Goal: Task Accomplishment & Management: Use online tool/utility

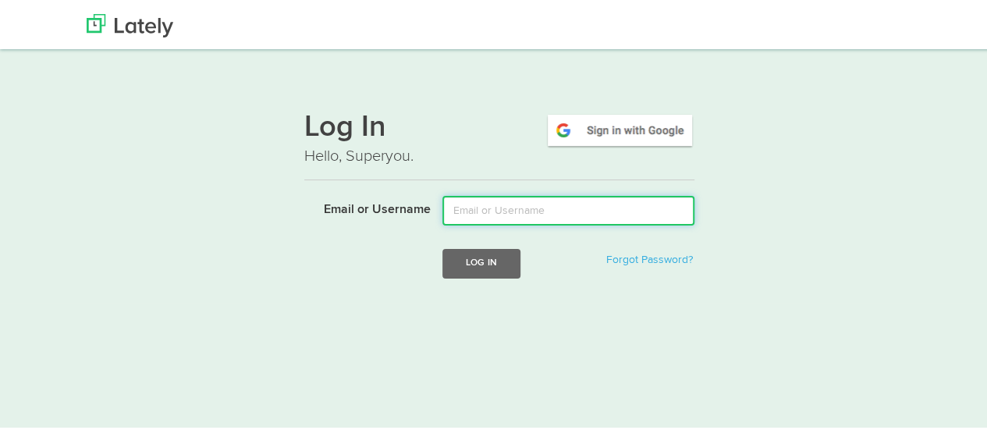
click at [484, 208] on input "Email or Username" at bounding box center [568, 208] width 252 height 30
type input "[EMAIL_ADDRESS][DOMAIN_NAME]"
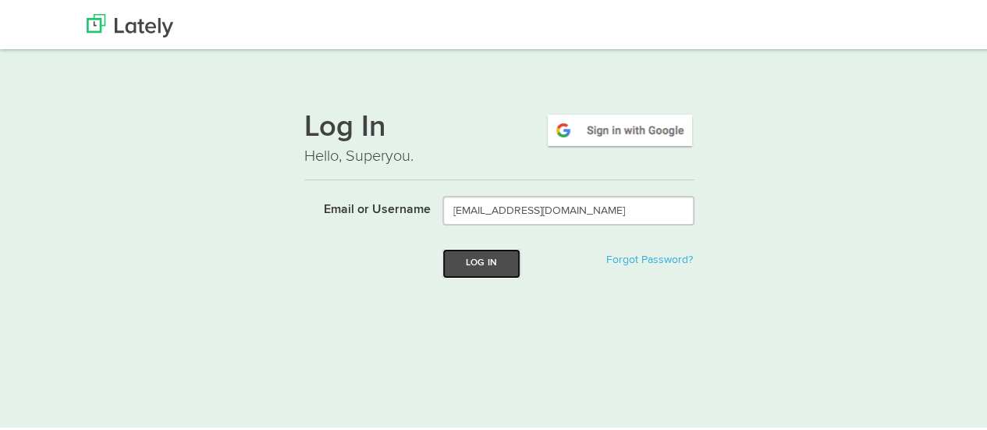
click at [491, 264] on button "Log In" at bounding box center [481, 261] width 78 height 29
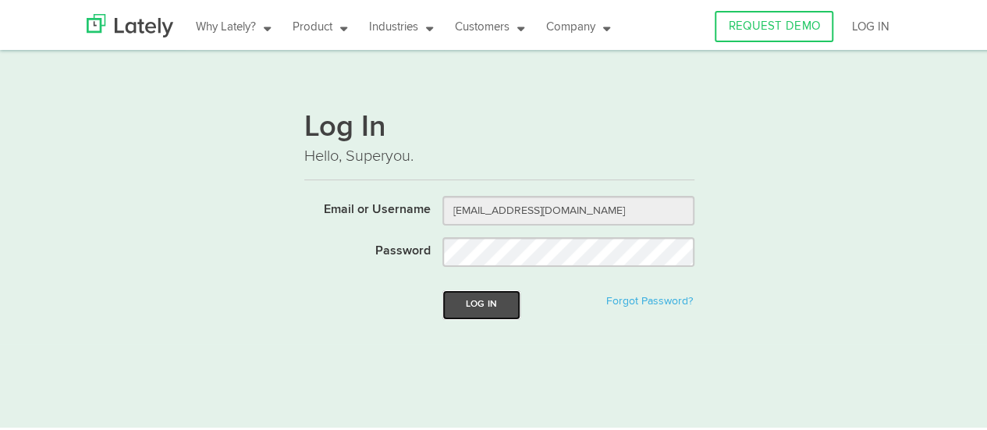
click at [481, 302] on button "Log In" at bounding box center [481, 302] width 78 height 29
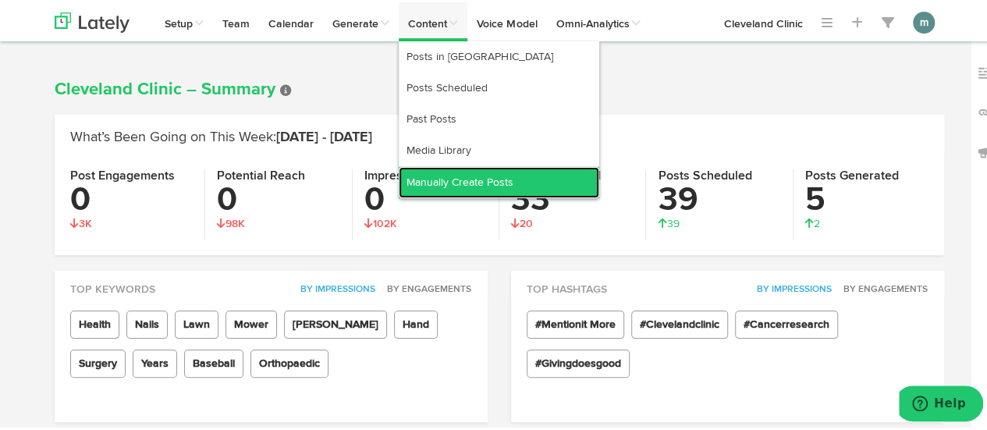
click at [462, 177] on link "Manually Create Posts" at bounding box center [499, 180] width 200 height 31
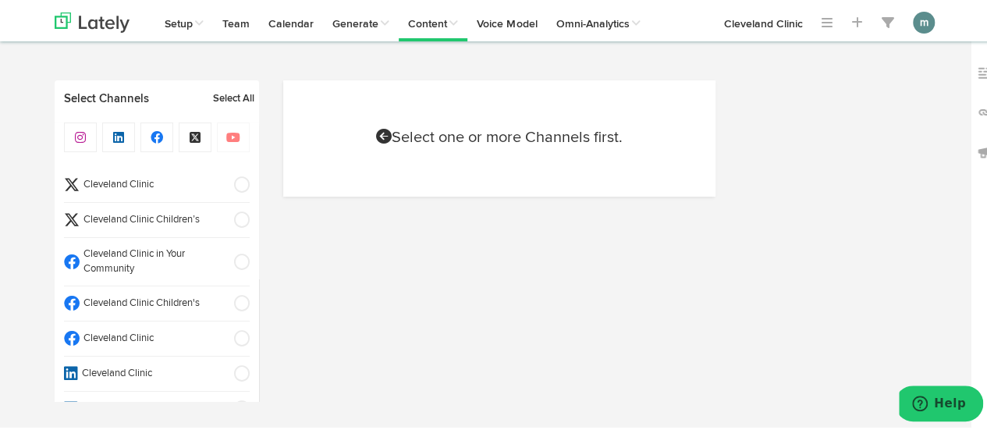
click at [147, 334] on span "Cleveland Clinic" at bounding box center [152, 336] width 144 height 15
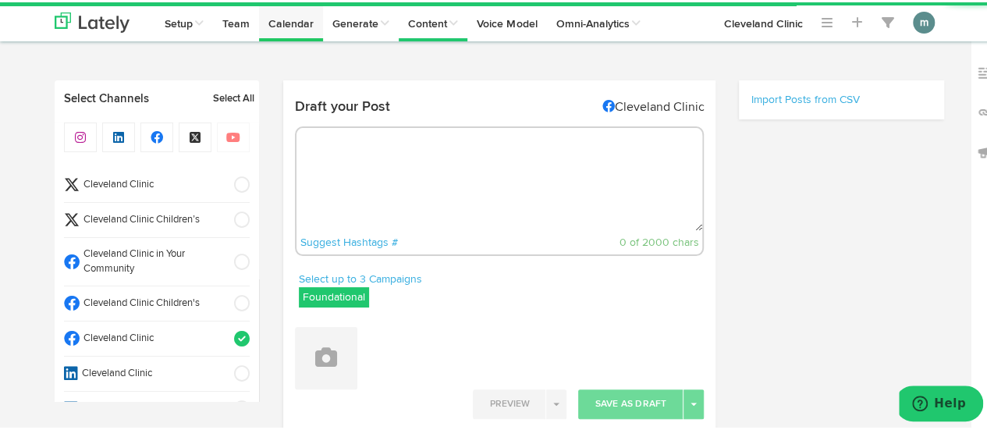
radio input "true"
select select "10"
select select "04"
select select "11"
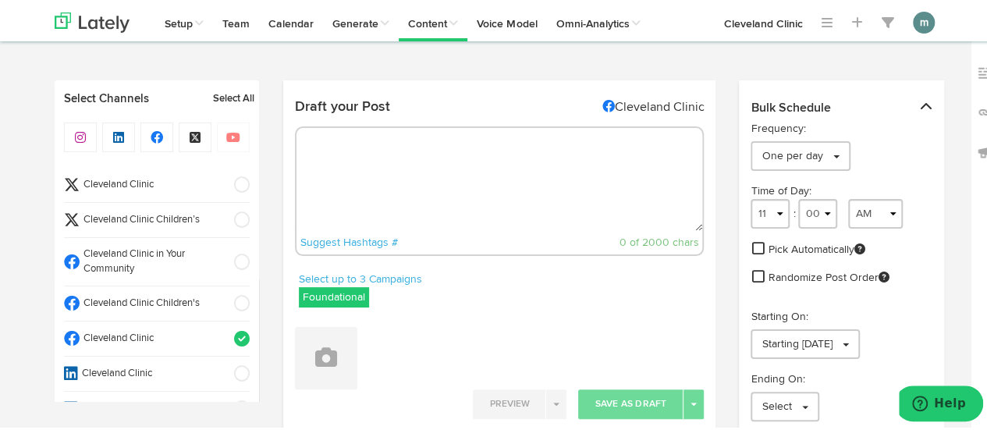
click at [381, 149] on textarea at bounding box center [499, 177] width 406 height 103
paste textarea "How effective birth control is depends on the type you use and how you use it. …"
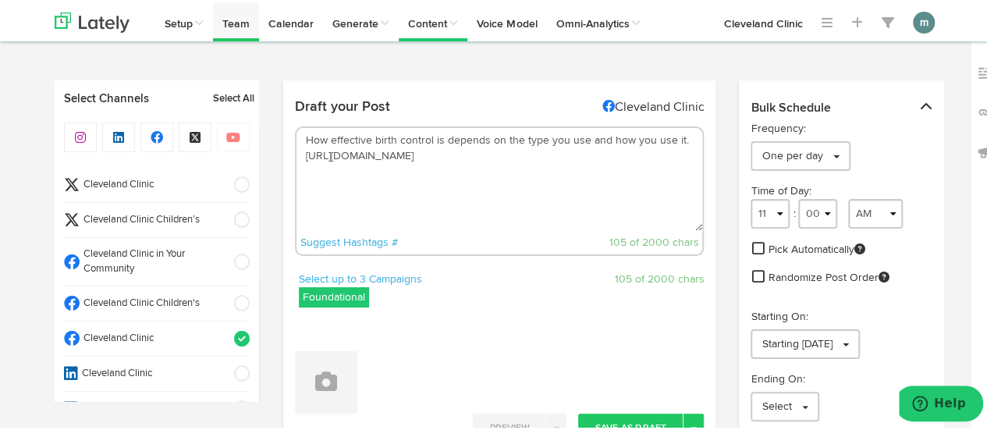
type textarea "How effective birth control is depends on the type you use and how you use it. …"
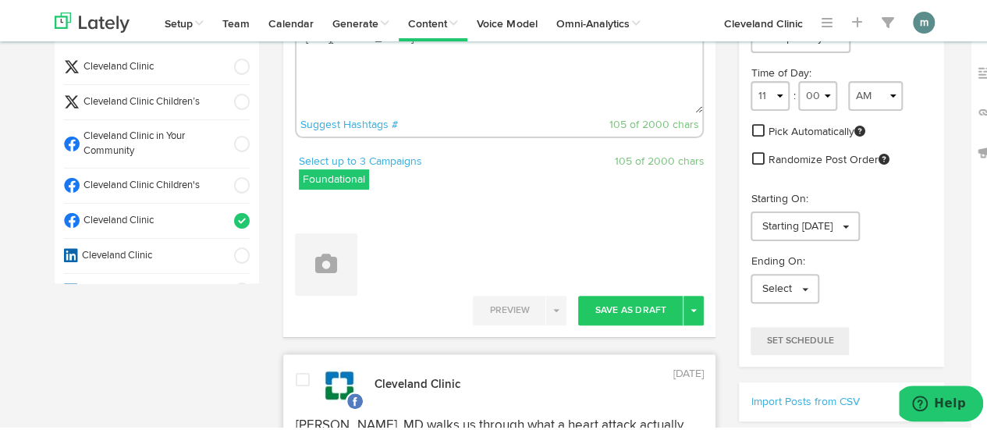
scroll to position [234, 0]
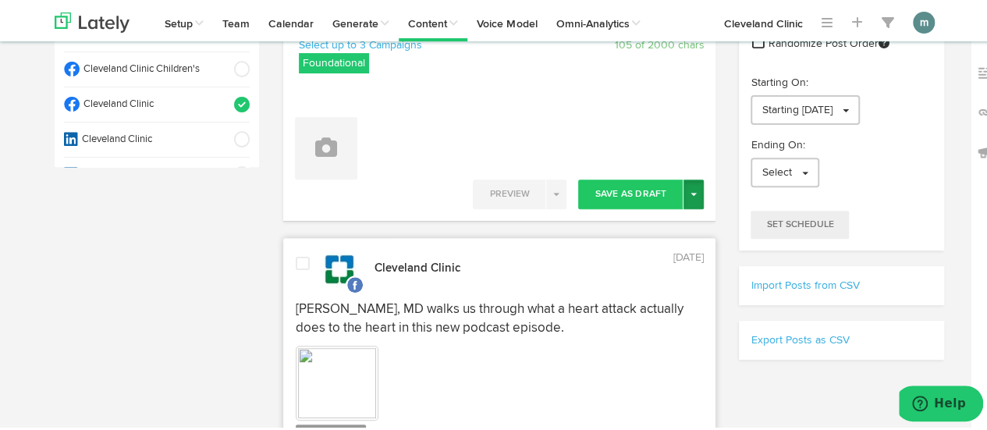
click at [683, 198] on button "Toggle Dropdown" at bounding box center [693, 192] width 20 height 30
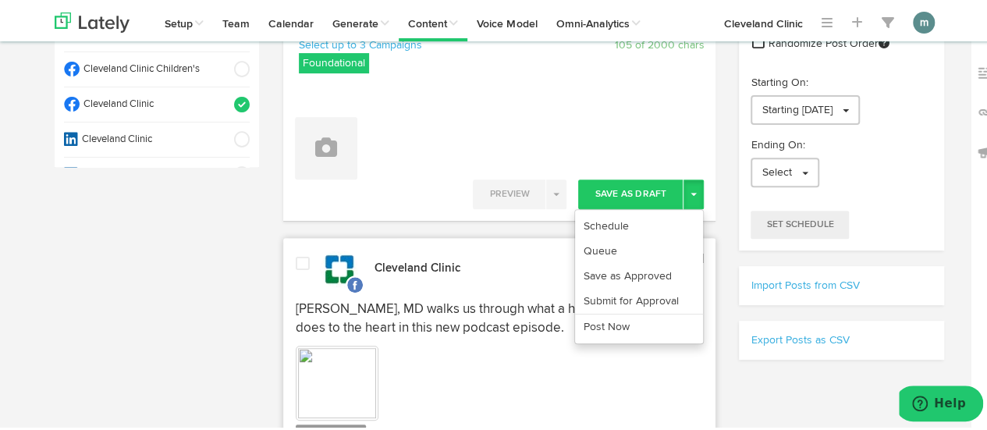
click at [678, 208] on ul "Schedule Queue Save as Approved Submit for Approval Post Now" at bounding box center [639, 274] width 130 height 135
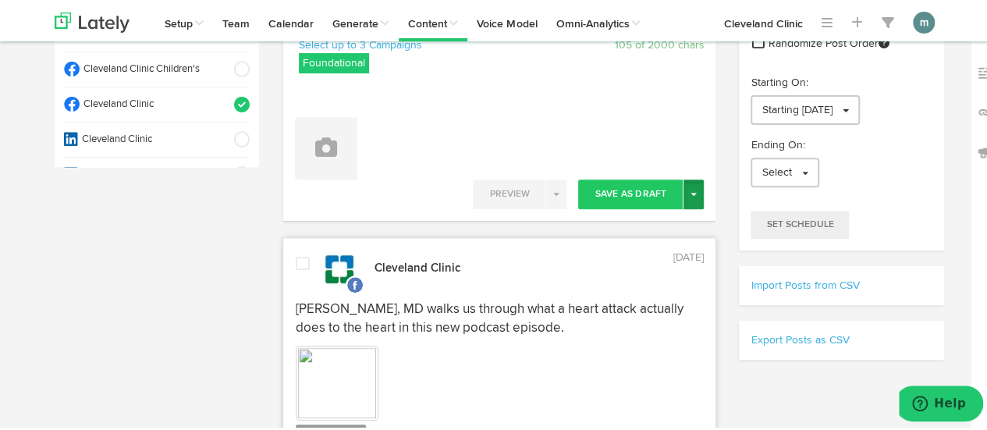
click at [687, 195] on button "Toggle Dropdown" at bounding box center [693, 192] width 20 height 30
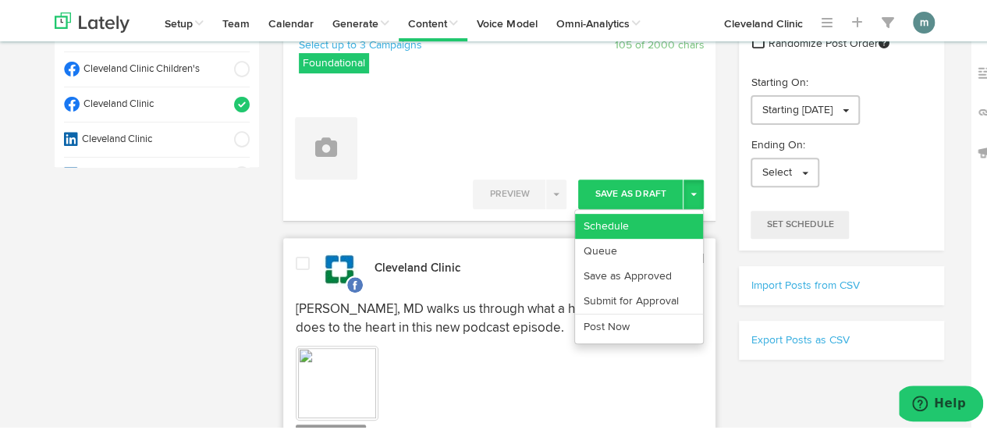
click at [683, 222] on link "Schedule" at bounding box center [639, 223] width 128 height 25
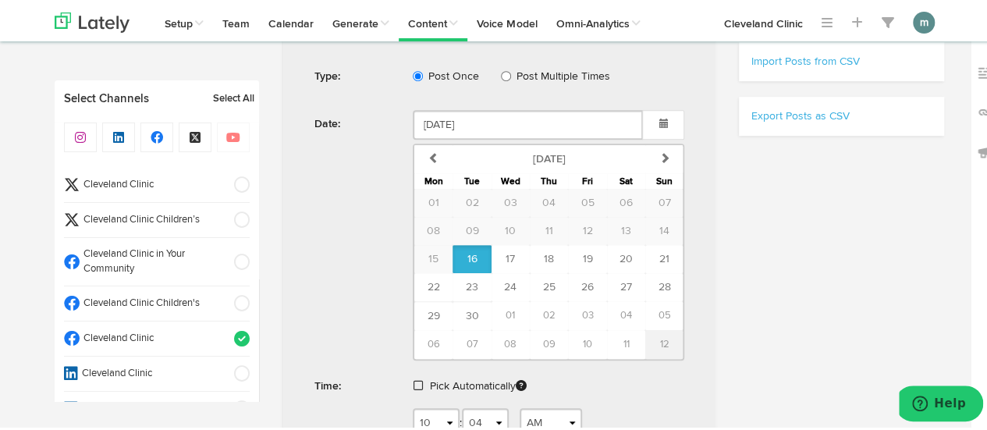
scroll to position [546, 0]
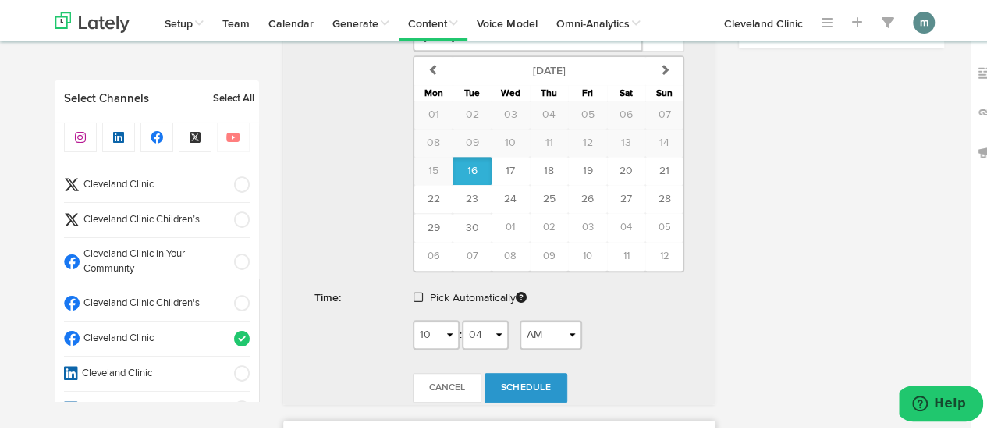
click at [417, 289] on span at bounding box center [417, 294] width 9 height 11
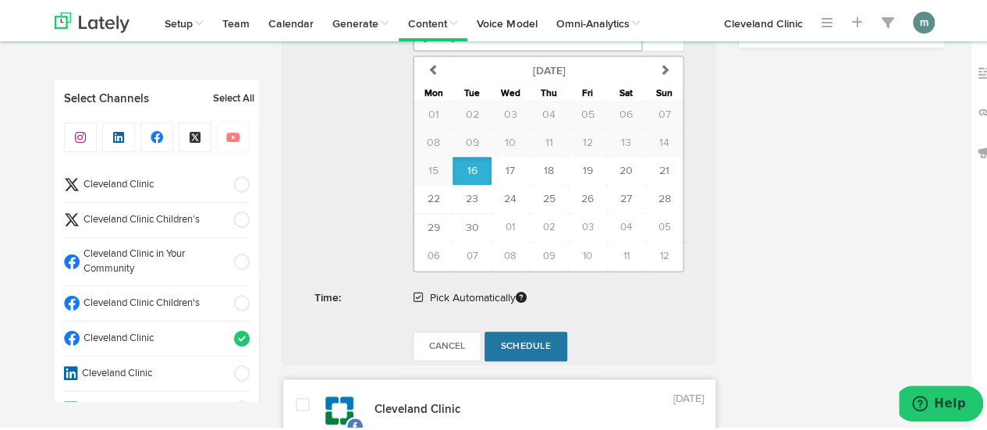
click at [514, 339] on span "Schedule" at bounding box center [526, 343] width 50 height 9
radio input "false"
select select "11"
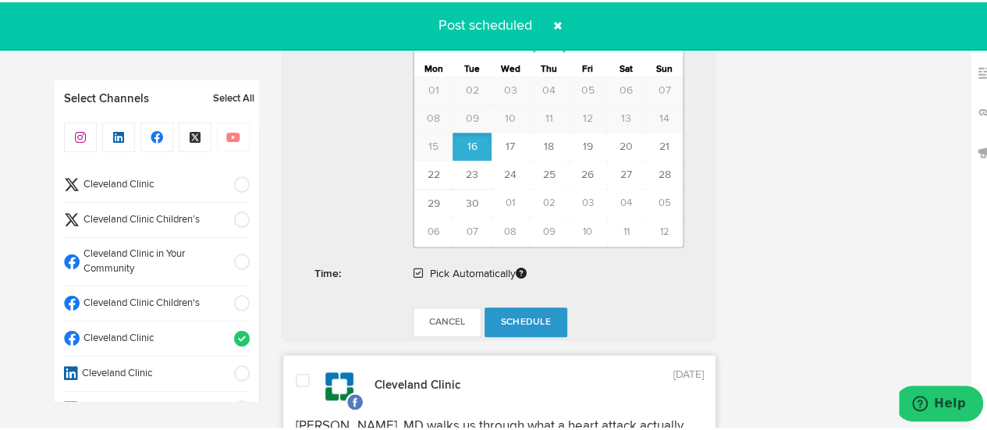
radio input "true"
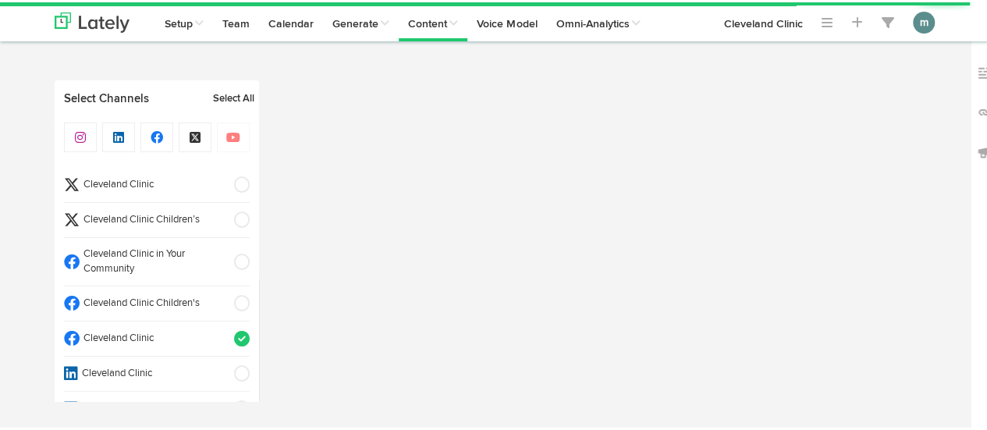
radio input "true"
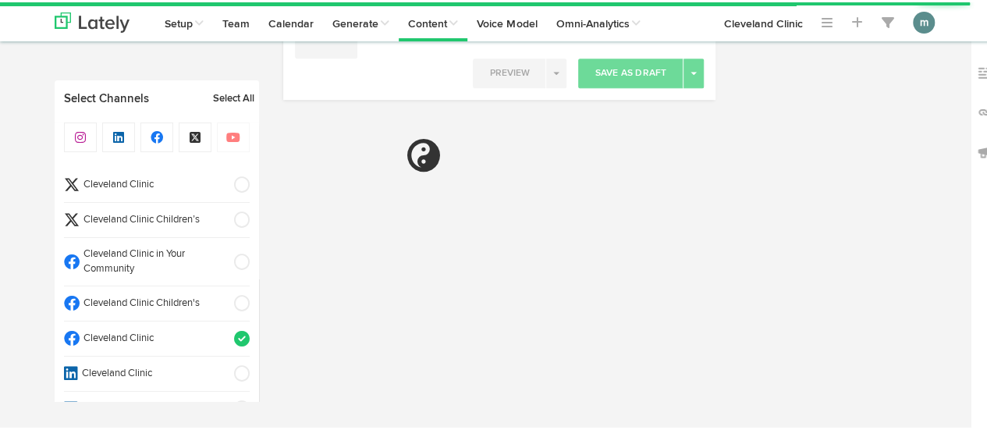
select select "10"
select select "05"
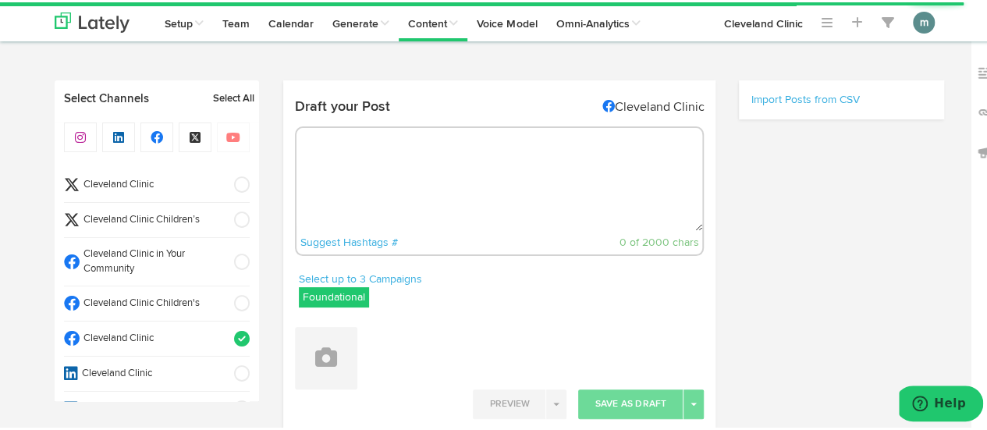
click at [431, 179] on textarea at bounding box center [499, 177] width 406 height 103
paste textarea "When it comes to skin care, toner is back in the starring role thanks to its ev…"
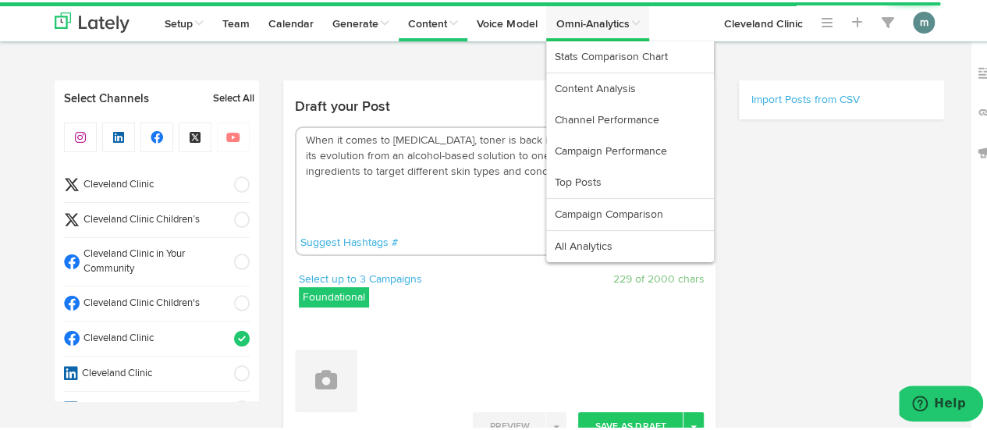
type textarea "When it comes to skin care, toner is back in the starring role thanks to its ev…"
select select "11"
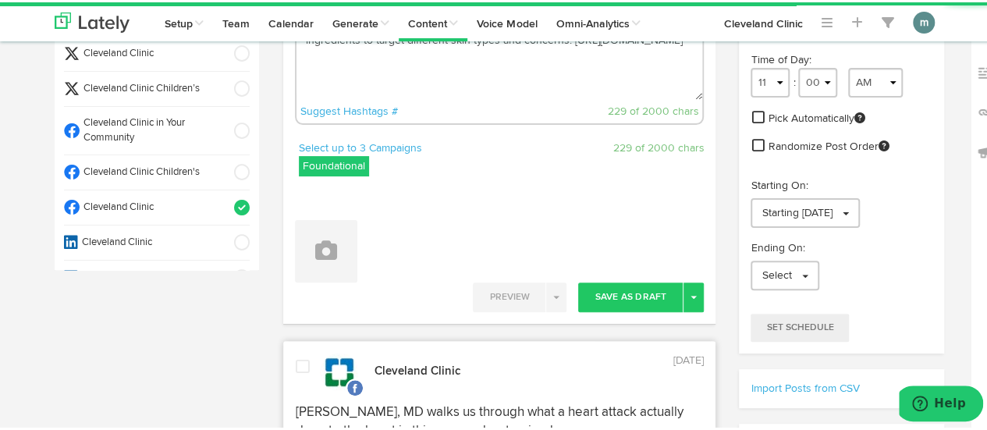
scroll to position [156, 0]
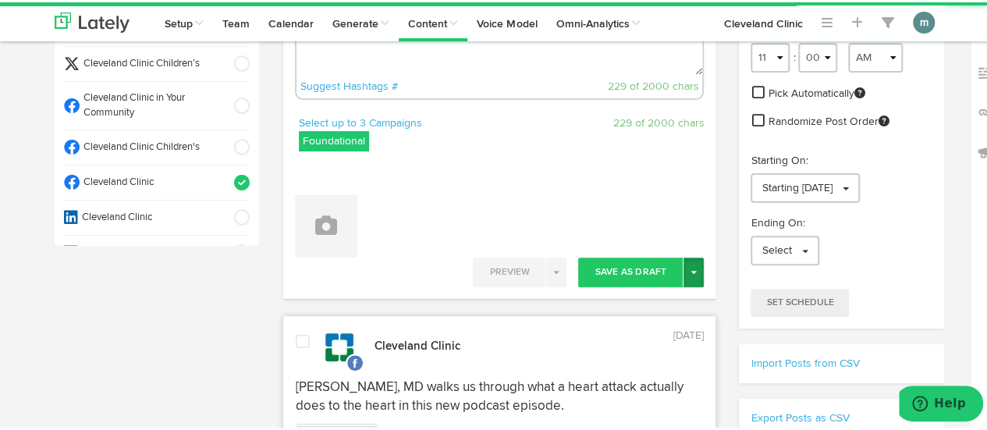
click at [693, 275] on button "Toggle Dropdown" at bounding box center [693, 270] width 20 height 30
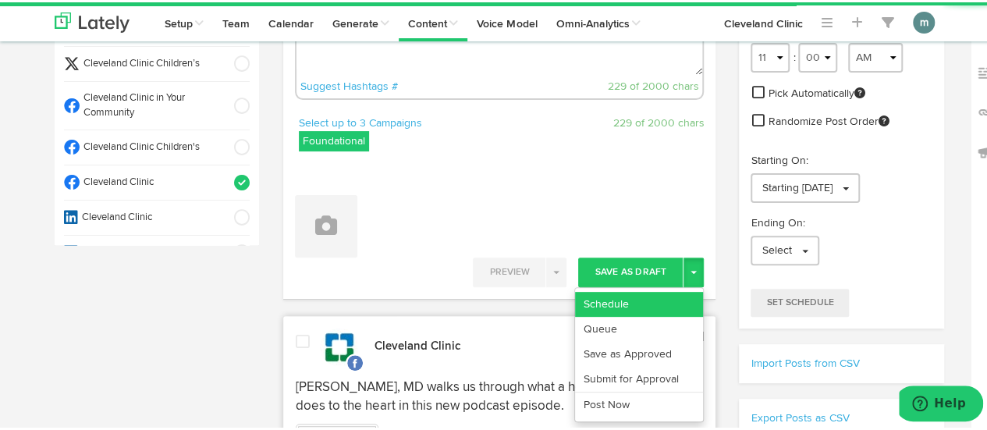
click at [673, 293] on link "Schedule" at bounding box center [639, 301] width 128 height 25
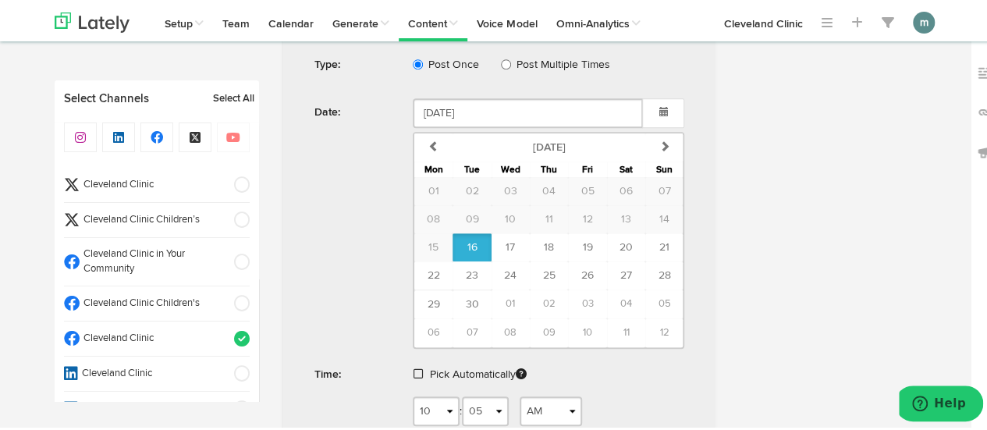
scroll to position [624, 0]
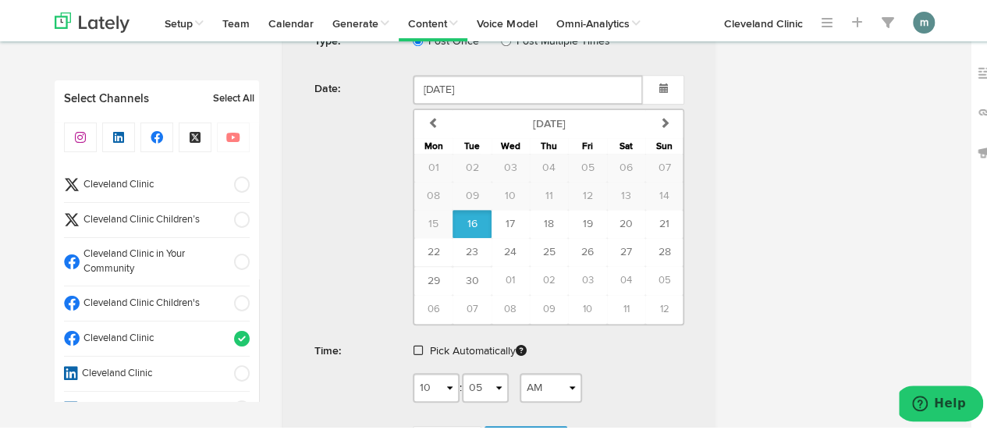
click at [416, 344] on span at bounding box center [417, 347] width 9 height 11
click at [515, 393] on span "Schedule" at bounding box center [526, 396] width 50 height 9
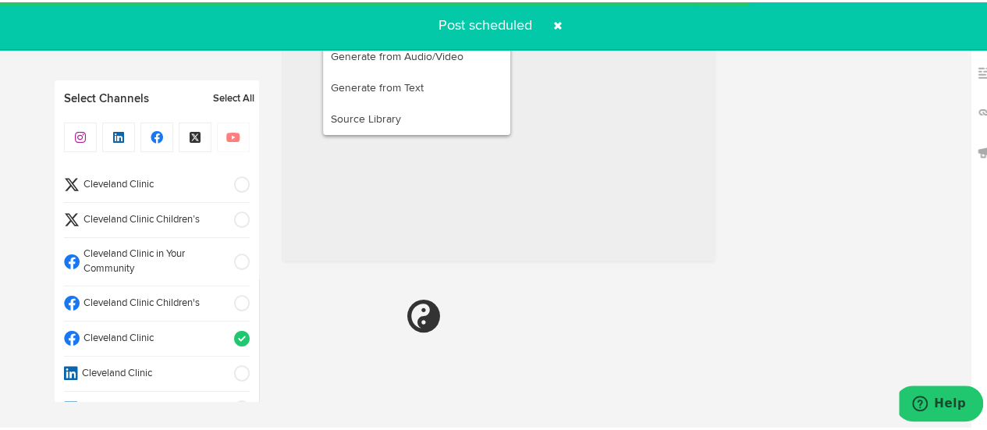
radio input "true"
select select "11"
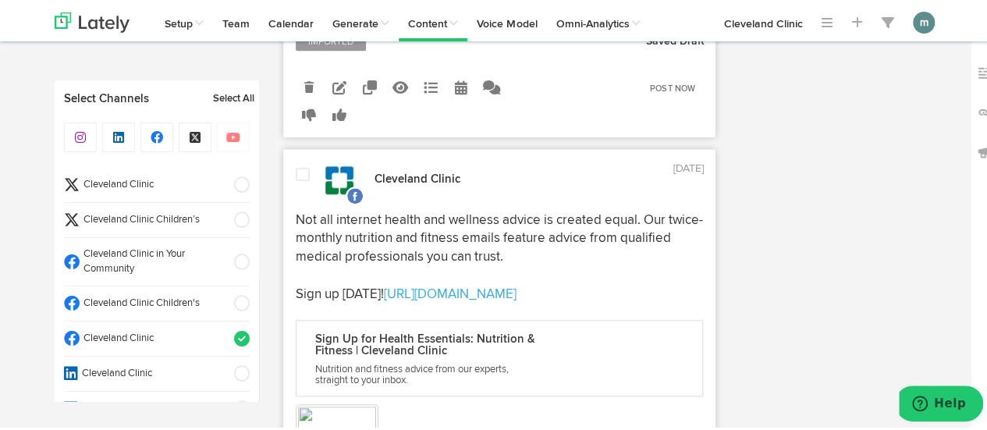
scroll to position [545, 0]
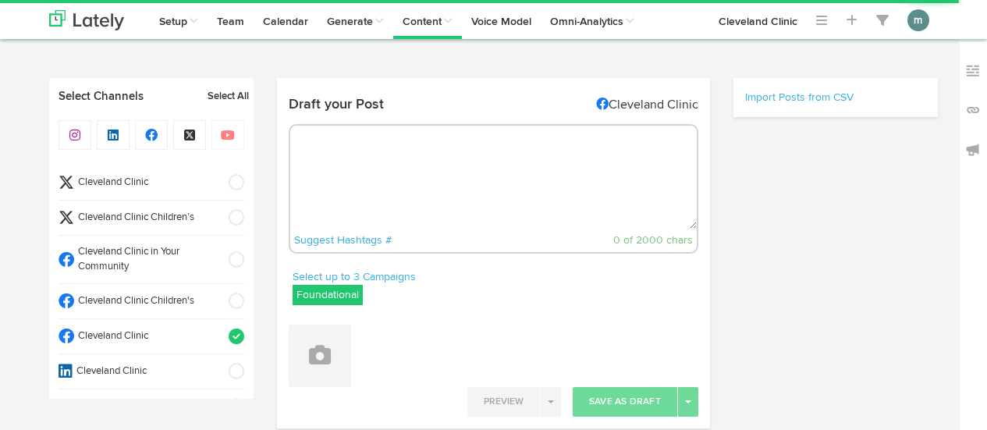
radio input "true"
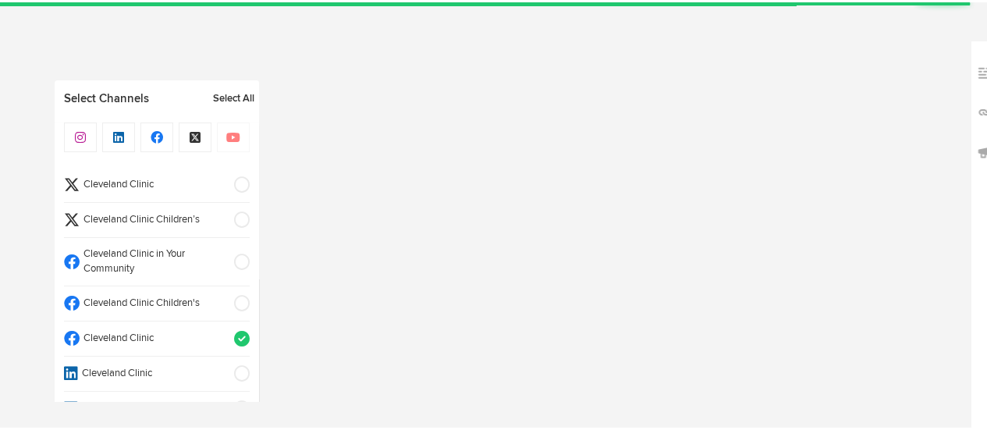
select select "10"
select select "05"
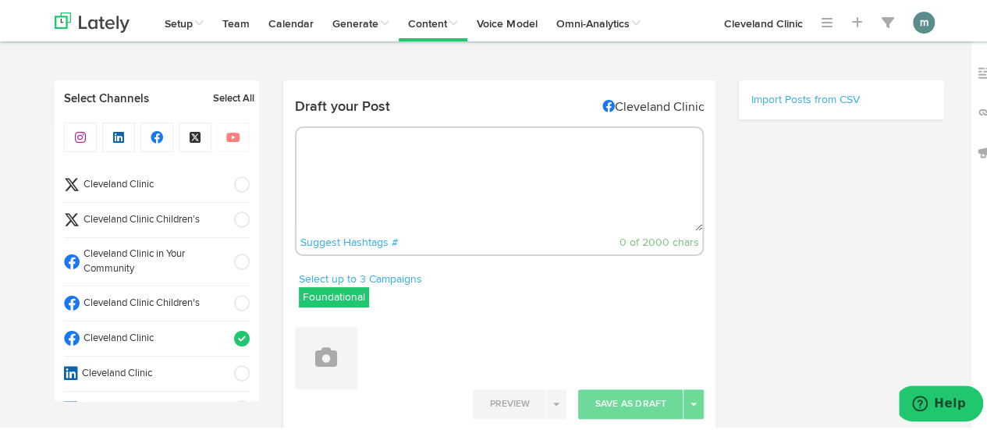
select select "11"
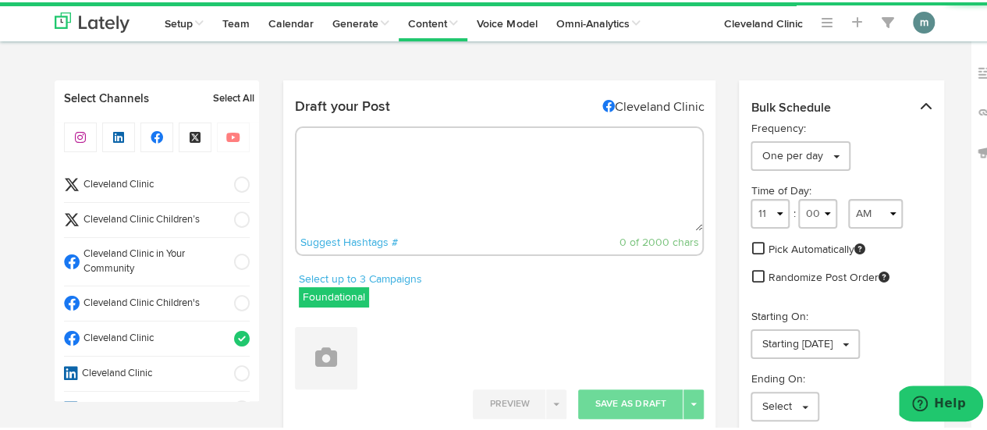
click at [426, 158] on textarea at bounding box center [499, 177] width 406 height 103
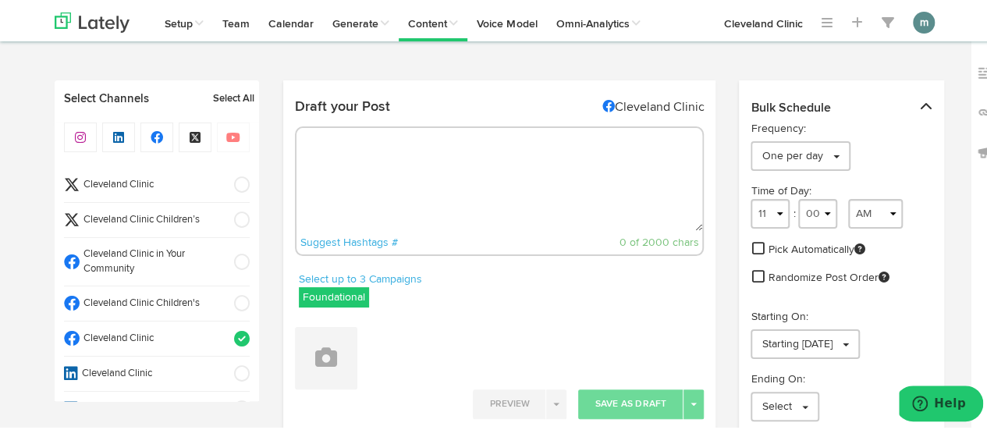
paste textarea "5 tips to silence an earworm once it starts rocking. [URL][DOMAIN_NAME]"
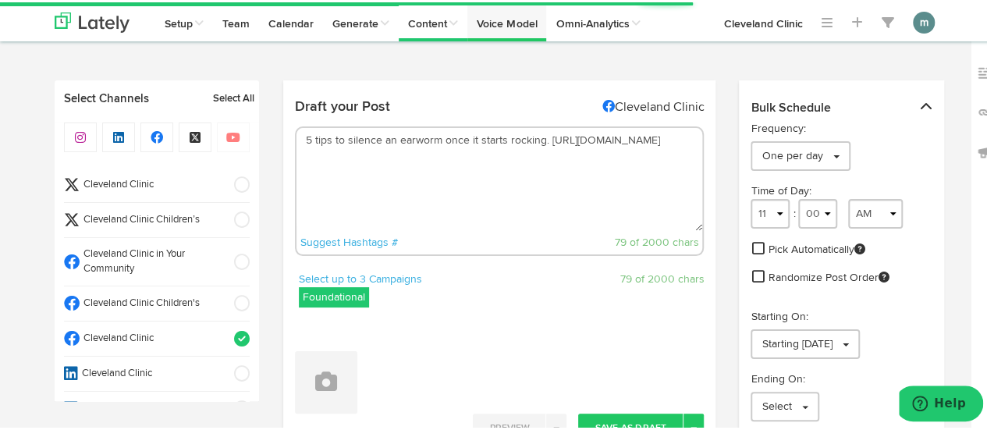
type textarea "5 tips to silence an earworm once it starts rocking. https://cle.clinic/4mnFTZU"
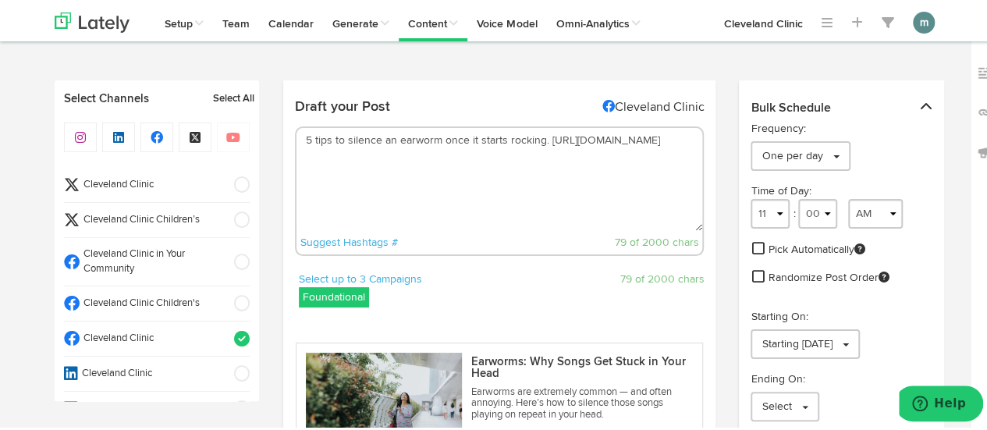
scroll to position [312, 0]
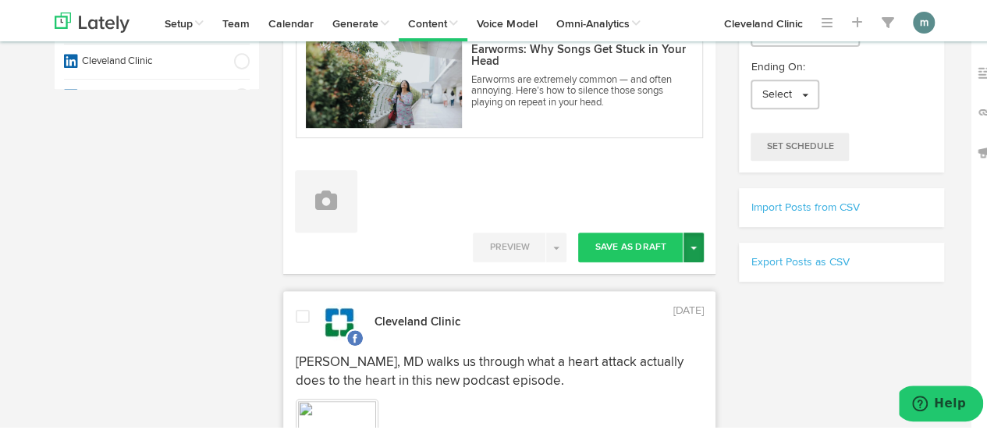
click at [690, 244] on span "button" at bounding box center [693, 245] width 6 height 3
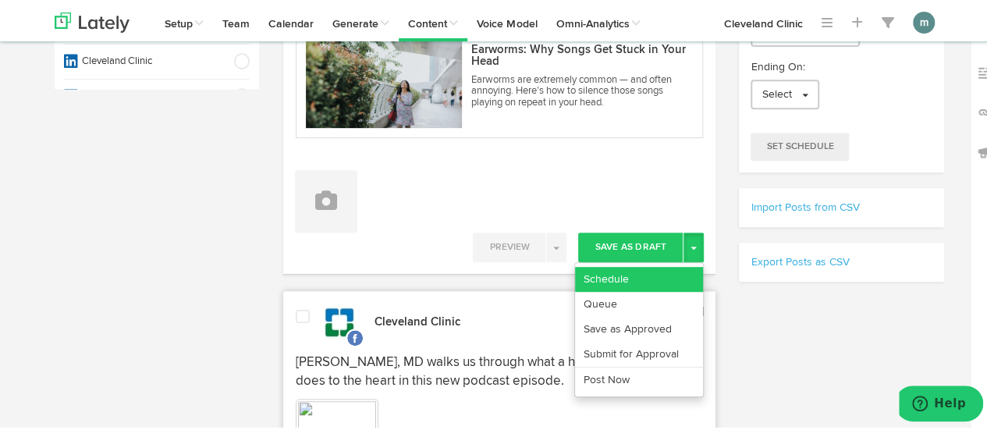
click at [663, 265] on link "Schedule" at bounding box center [639, 276] width 128 height 25
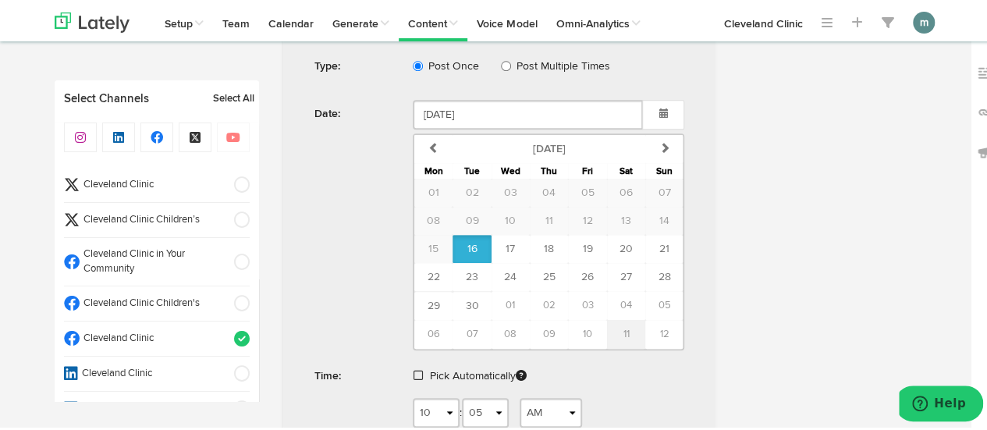
scroll to position [624, 0]
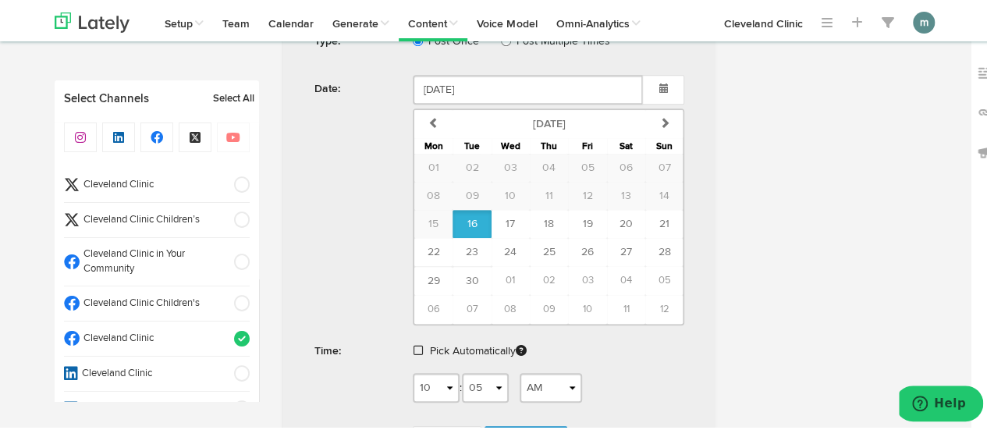
click at [413, 342] on span at bounding box center [417, 347] width 9 height 11
click at [520, 392] on span "Schedule" at bounding box center [526, 396] width 50 height 9
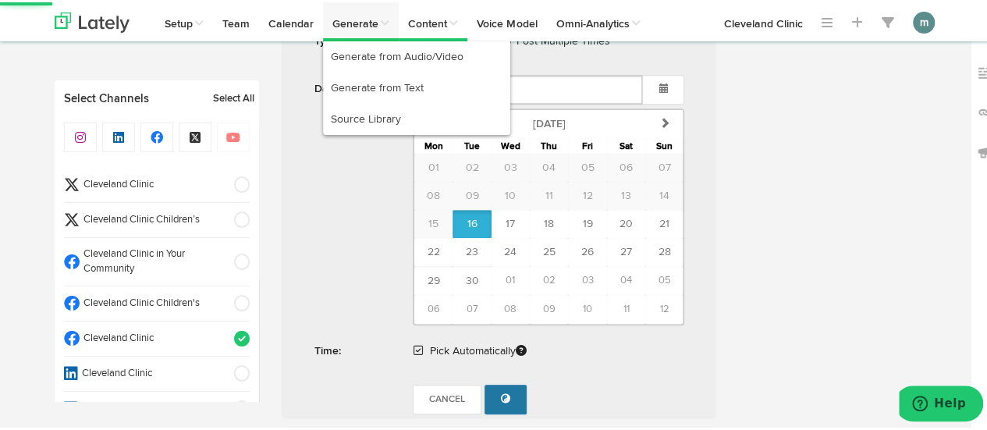
radio input "true"
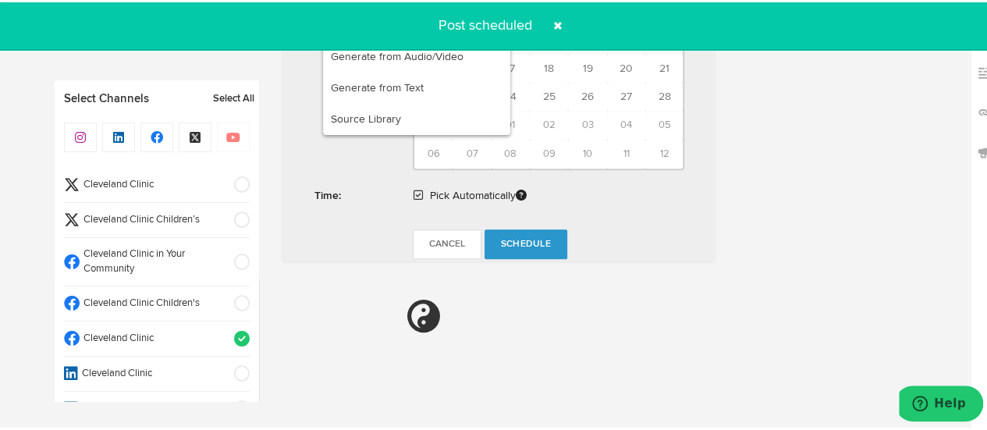
scroll to position [935, 0]
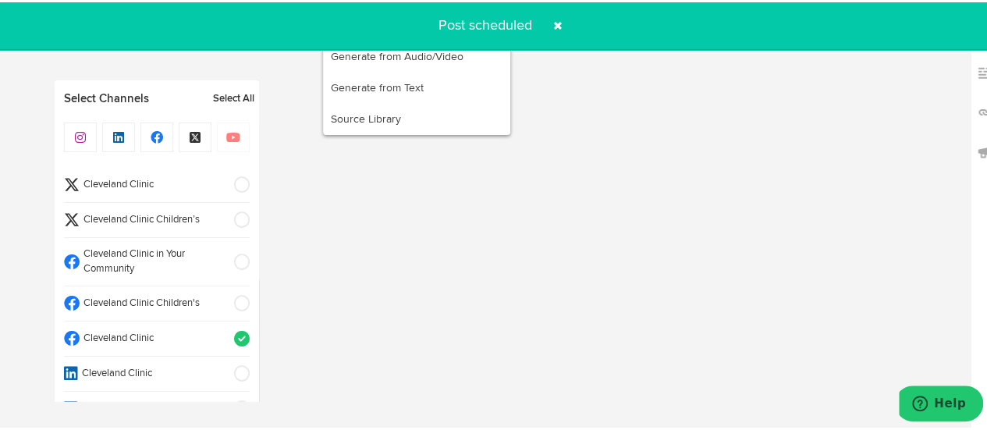
select select "11"
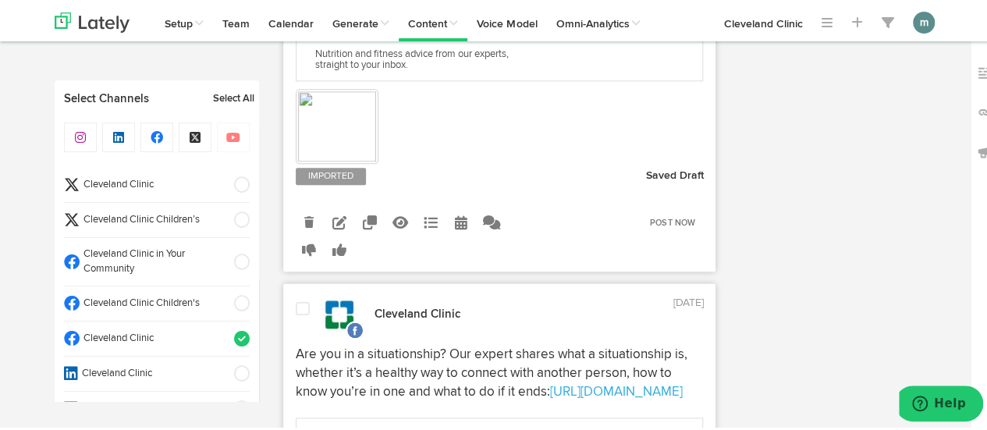
scroll to position [857, 0]
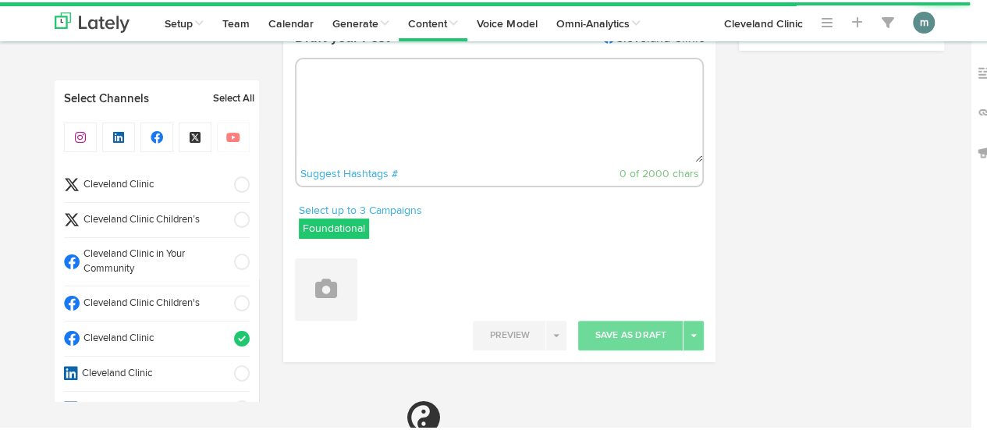
radio input "true"
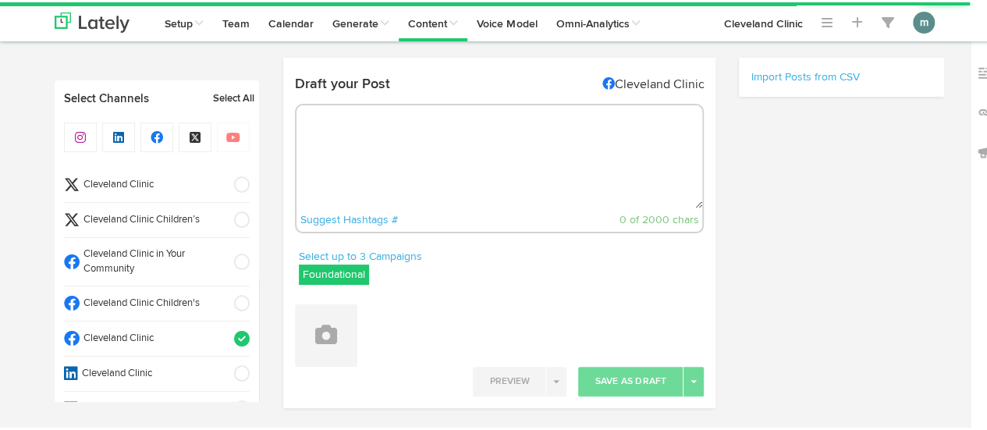
select select "10"
select select "06"
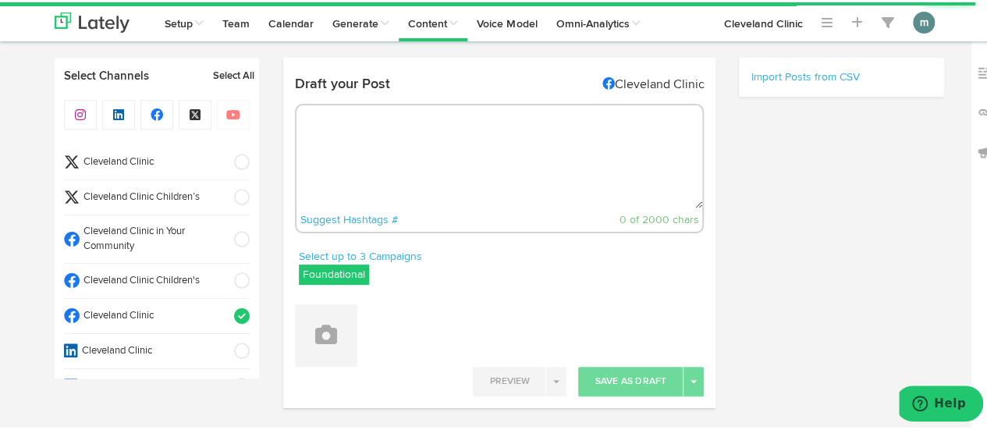
scroll to position [0, 0]
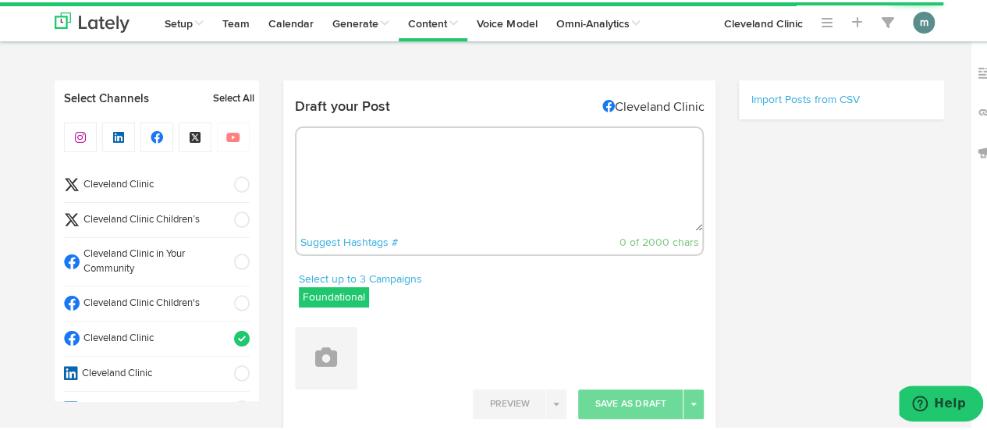
drag, startPoint x: 445, startPoint y: 161, endPoint x: 457, endPoint y: 124, distance: 39.5
click at [445, 161] on textarea at bounding box center [499, 177] width 406 height 103
paste textarea "Exercise can lower your blood sugar in the moment and, with consistency, in the…"
select select "11"
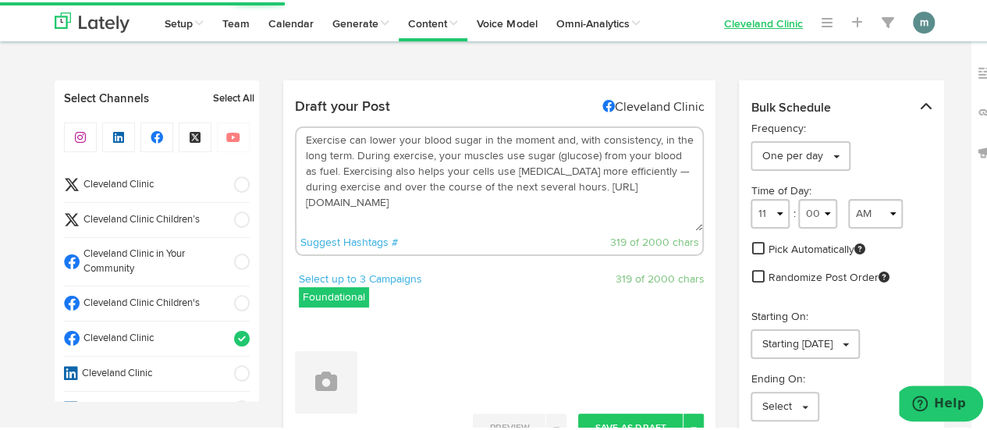
type textarea "Exercise can lower your blood sugar in the moment and, with consistency, in the…"
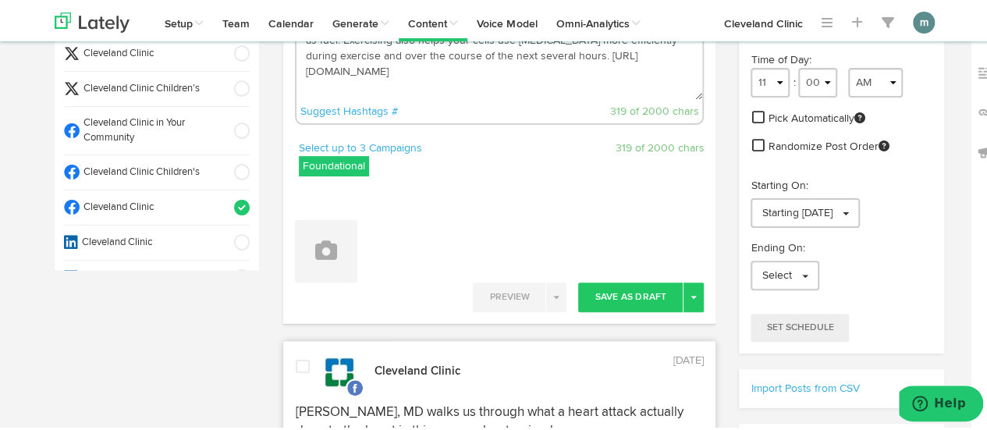
scroll to position [156, 0]
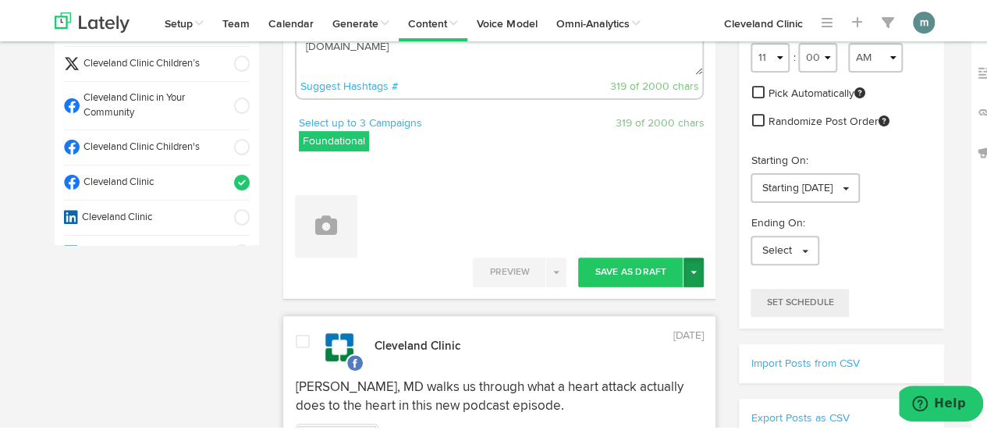
click at [691, 272] on button "Toggle Dropdown" at bounding box center [693, 270] width 20 height 30
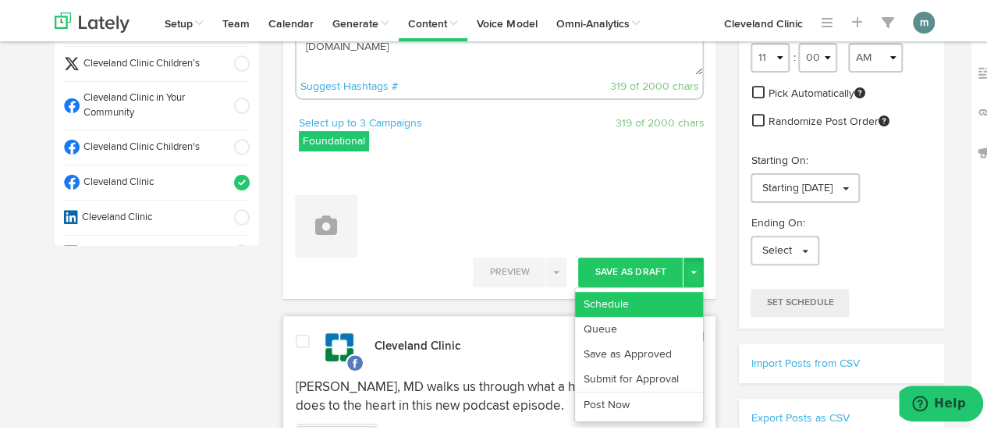
click at [671, 299] on link "Schedule" at bounding box center [639, 301] width 128 height 25
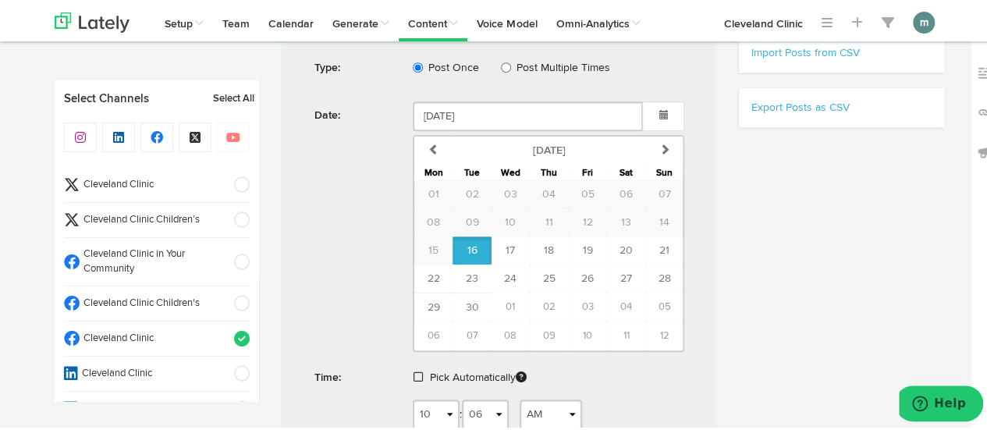
scroll to position [468, 0]
click at [414, 369] on span at bounding box center [417, 372] width 9 height 11
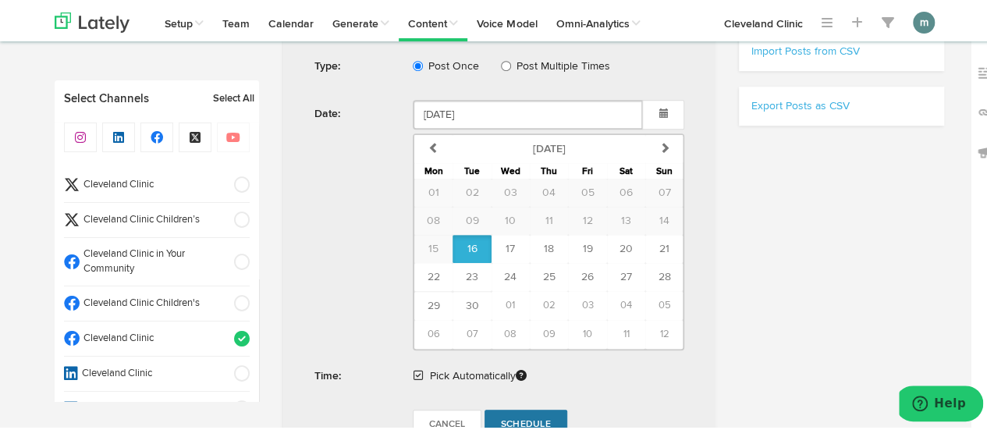
click at [526, 417] on span "Schedule" at bounding box center [526, 421] width 50 height 9
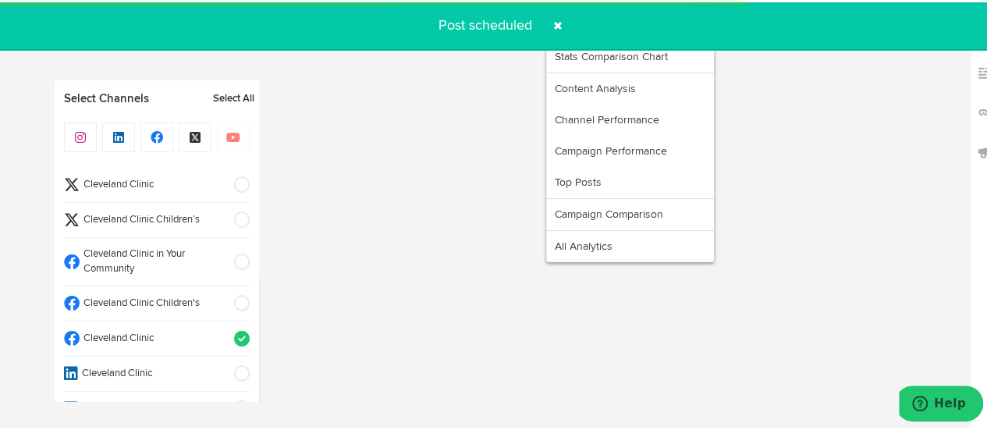
radio input "true"
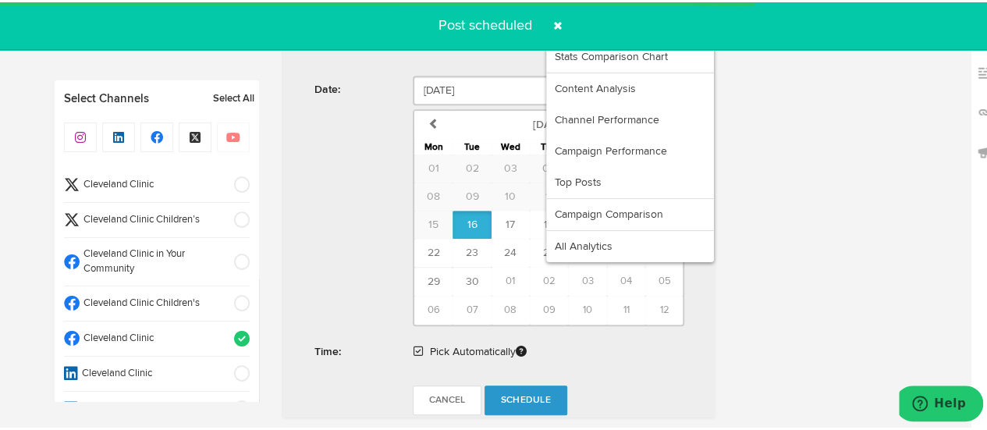
select select "11"
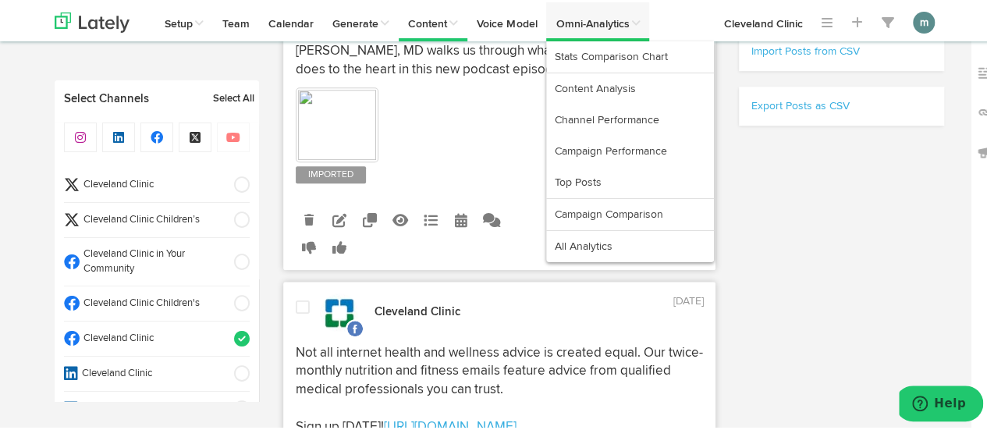
scroll to position [482, 0]
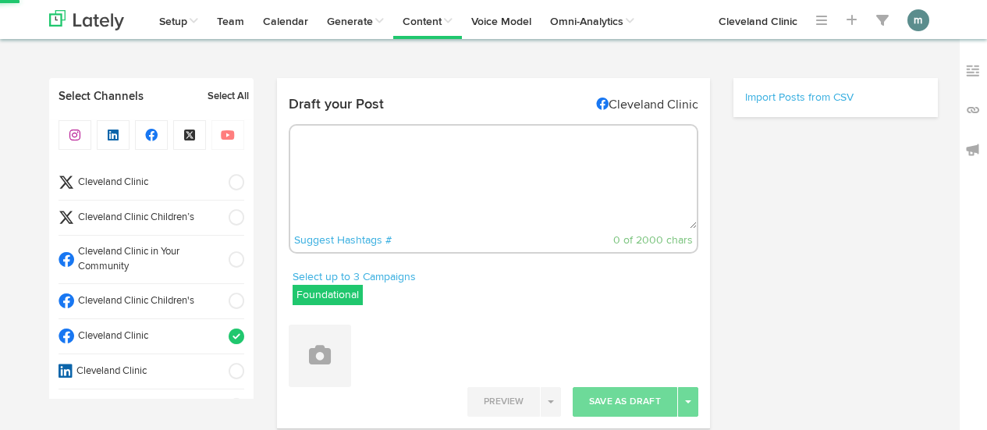
select select "10"
select select "07"
select select "11"
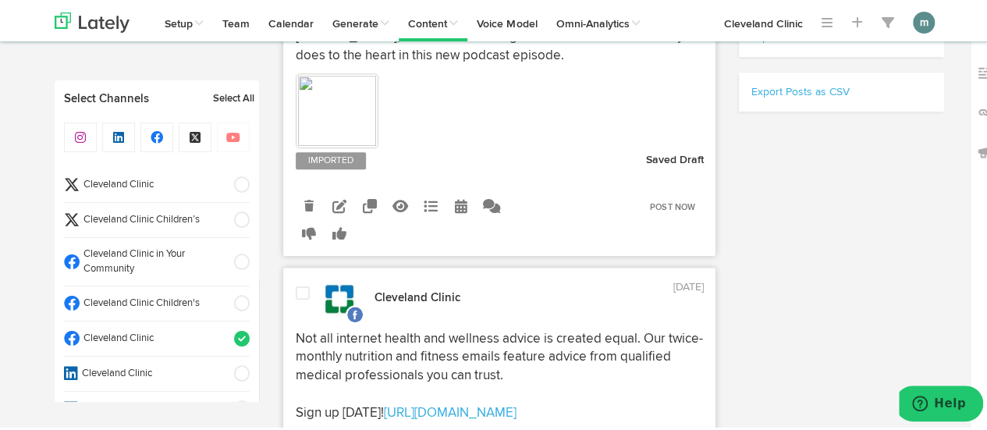
click at [147, 183] on span "Cleveland Clinic" at bounding box center [152, 183] width 144 height 15
click at [154, 333] on span "Cleveland Clinic" at bounding box center [152, 336] width 144 height 15
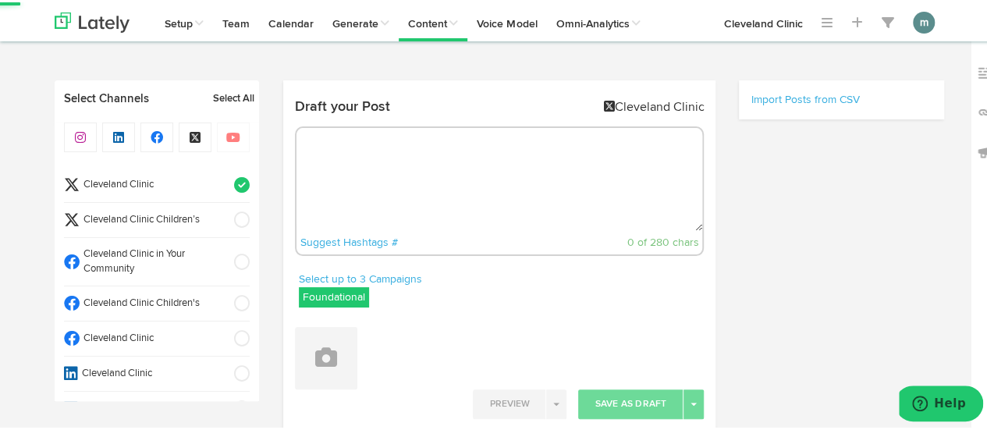
click at [366, 160] on textarea at bounding box center [499, 177] width 406 height 103
paste textarea "How effective birth control is depends on the type you use and how you use it. …"
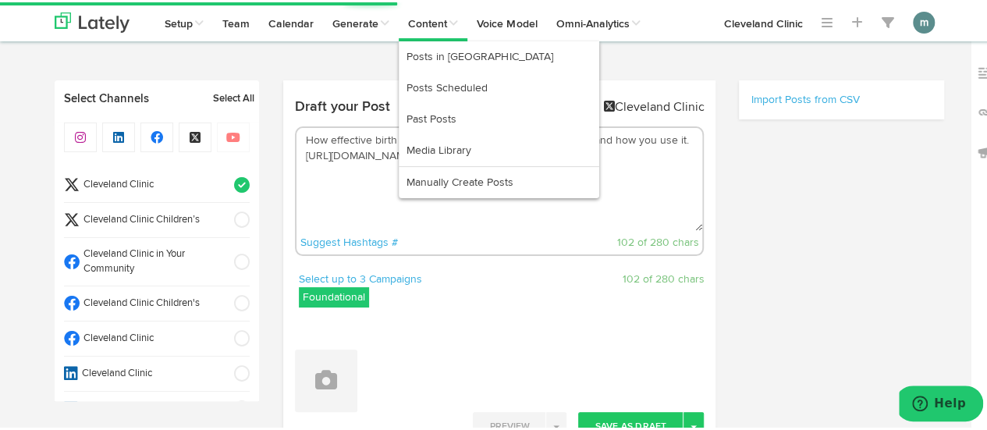
type textarea "How effective birth control is depends on the type you use and how you use it. …"
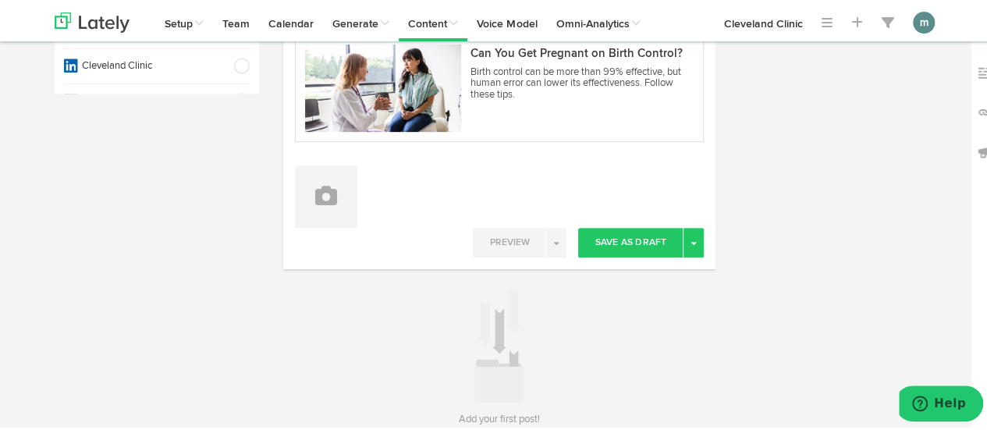
scroll to position [312, 0]
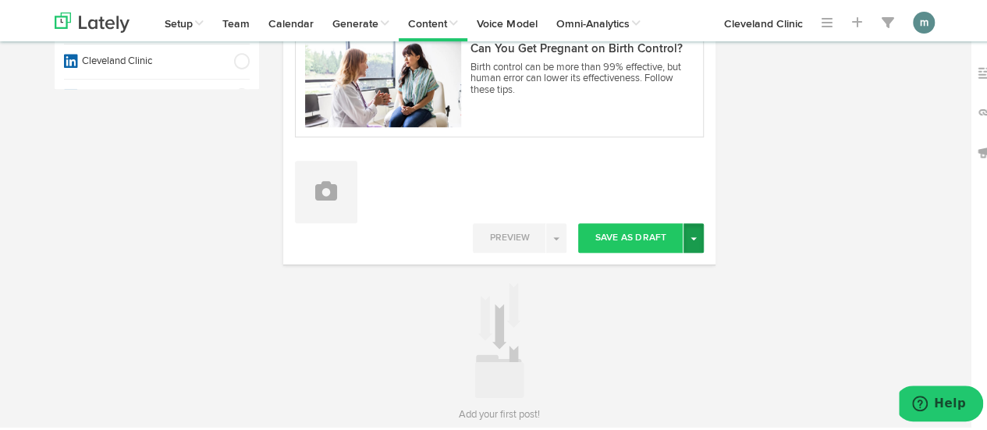
click at [690, 232] on button "Toggle Dropdown" at bounding box center [693, 236] width 20 height 30
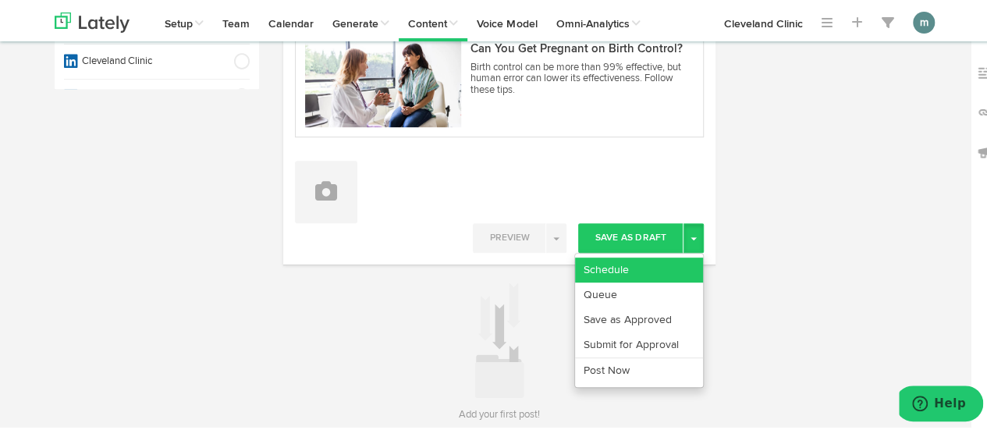
click at [652, 262] on link "Schedule" at bounding box center [639, 267] width 128 height 25
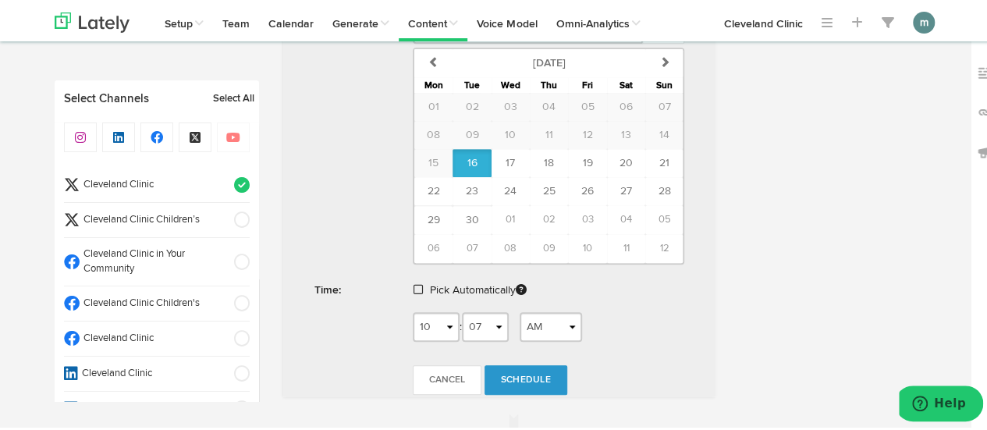
scroll to position [711, 0]
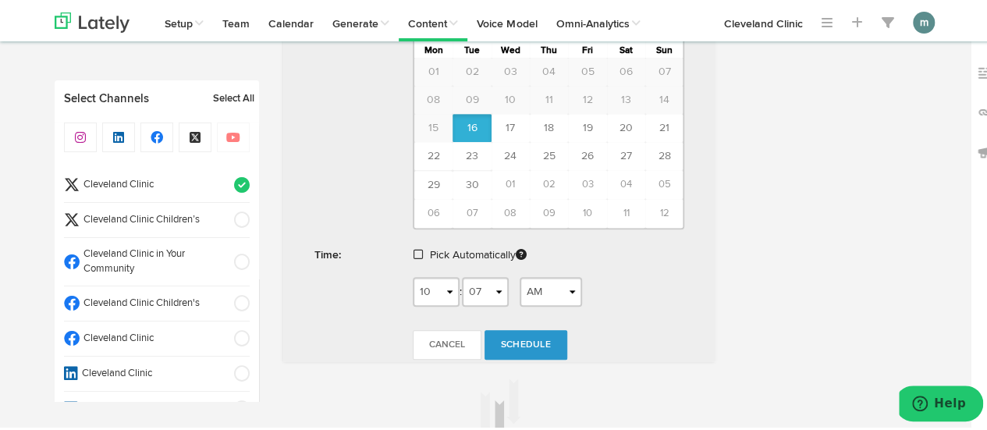
click at [415, 250] on span at bounding box center [417, 252] width 9 height 11
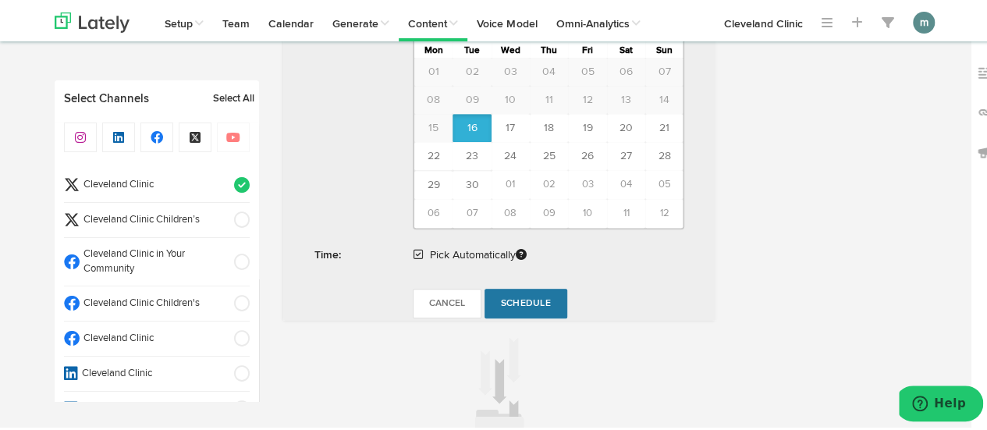
click at [523, 296] on span "Schedule" at bounding box center [526, 300] width 50 height 9
radio input "true"
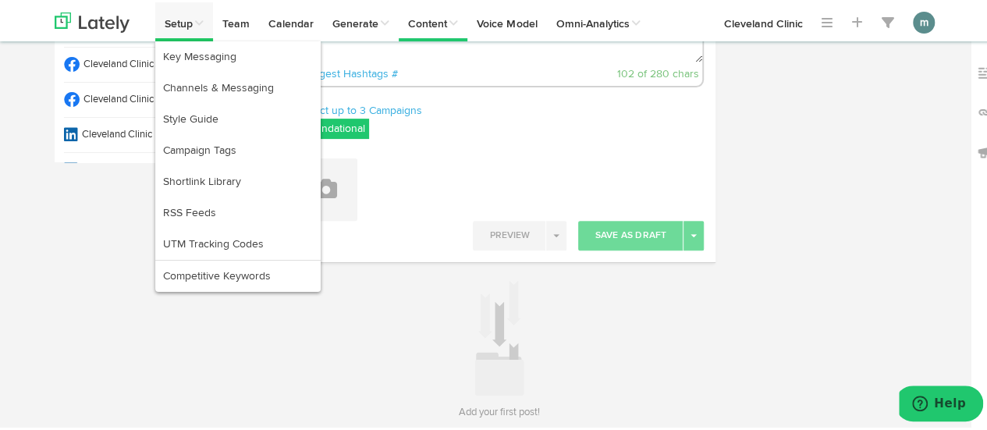
scroll to position [74, 0]
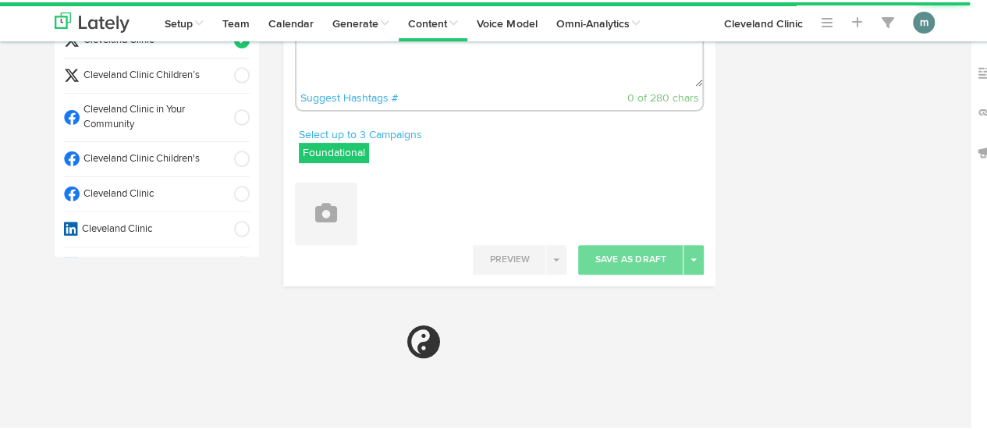
radio input "true"
select select "10"
select select "08"
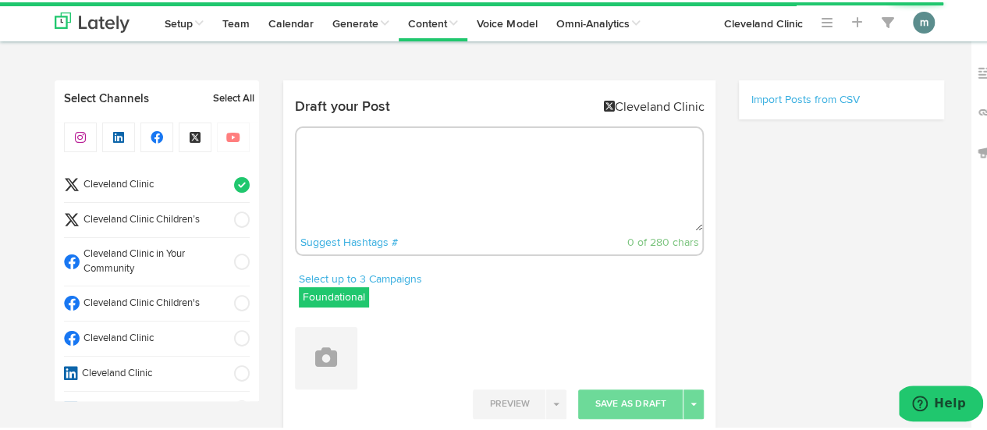
click at [399, 170] on textarea at bounding box center [499, 177] width 406 height 103
paste textarea "When it comes to skin care, toner is back in the starring role thanks to its ev…"
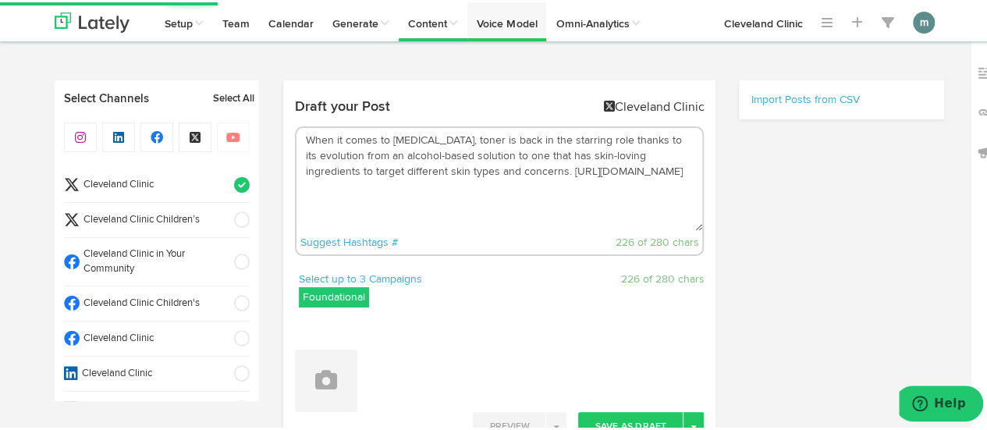
type textarea "When it comes to skin care, toner is back in the starring role thanks to its ev…"
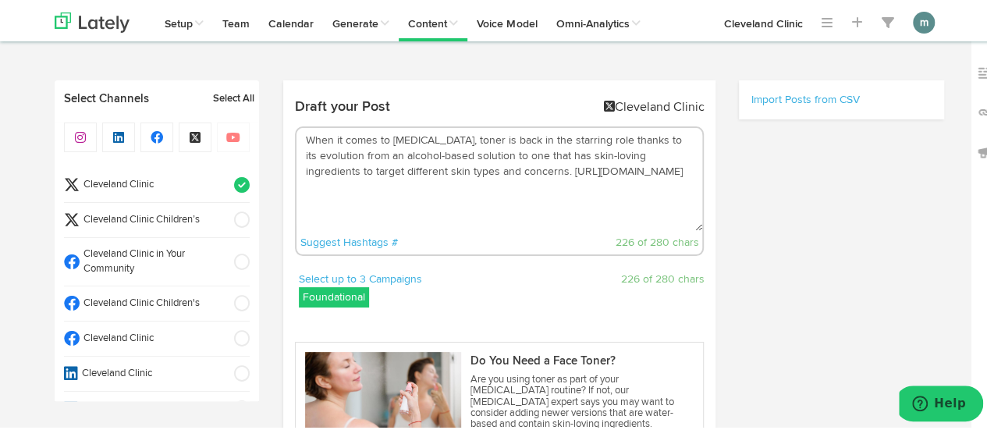
scroll to position [234, 0]
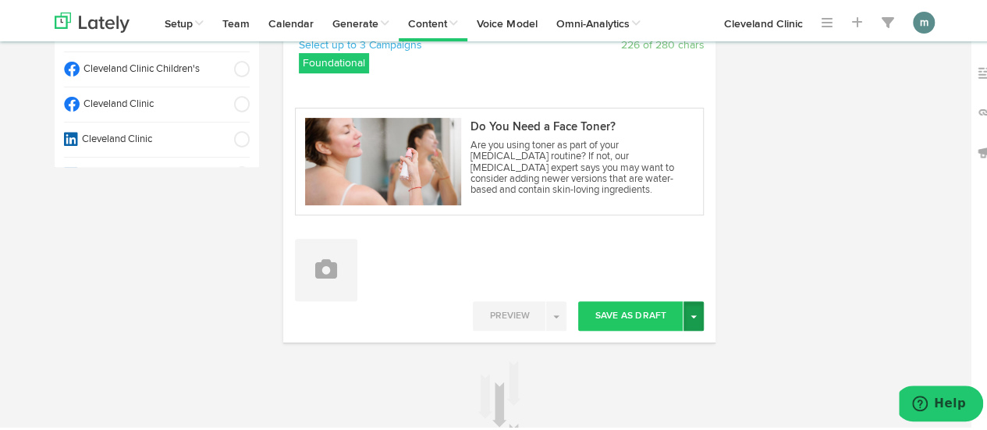
click at [690, 314] on span "button" at bounding box center [693, 314] width 6 height 3
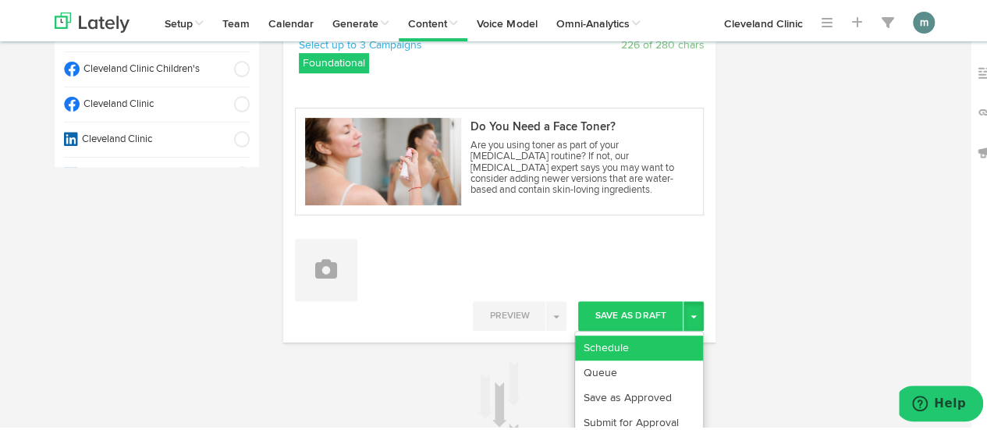
click at [660, 339] on link "Schedule" at bounding box center [639, 345] width 128 height 25
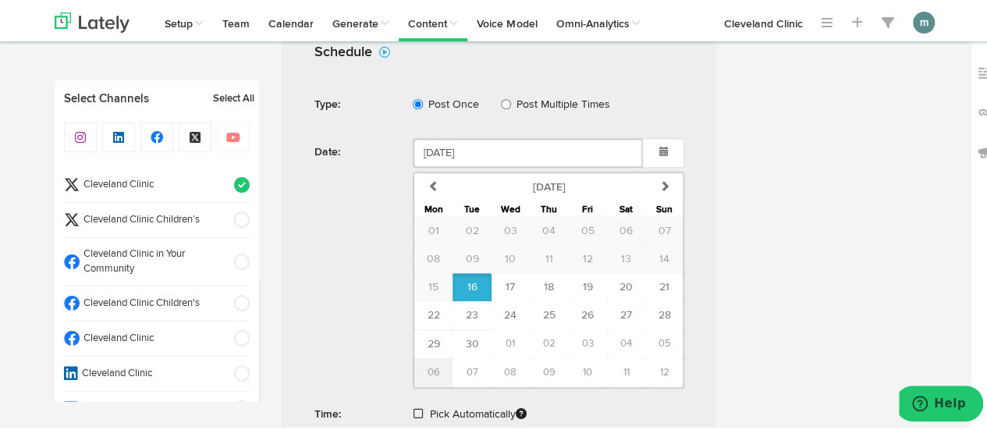
scroll to position [630, 0]
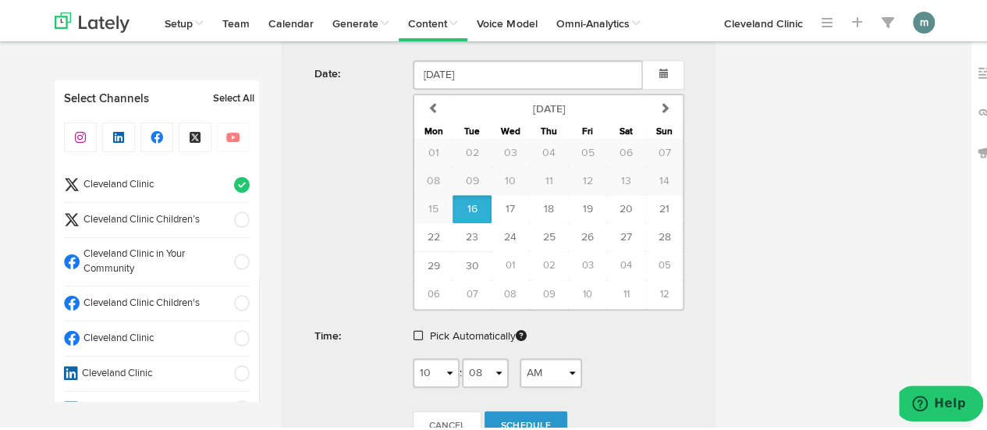
click at [413, 328] on span at bounding box center [417, 333] width 9 height 11
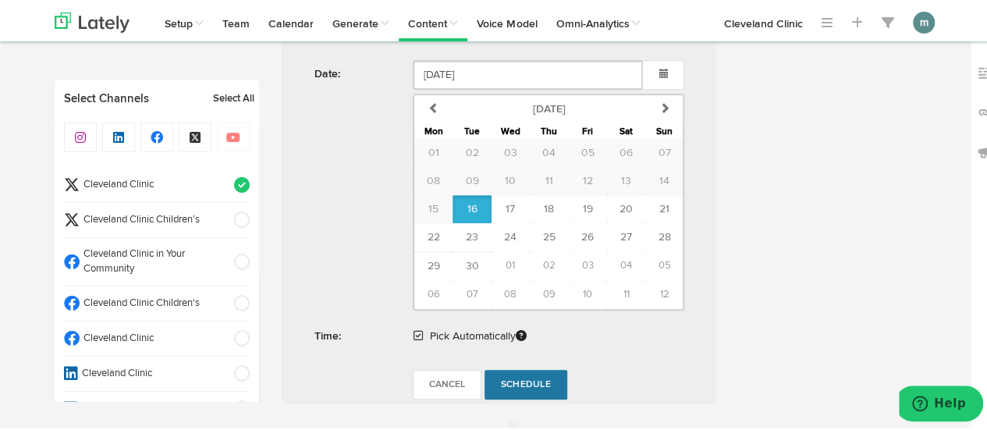
click at [520, 378] on span "Schedule" at bounding box center [526, 382] width 50 height 9
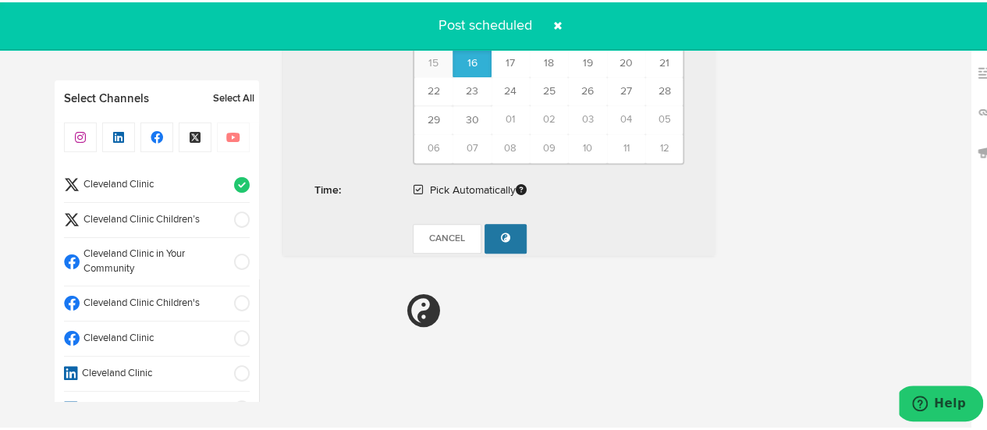
radio input "true"
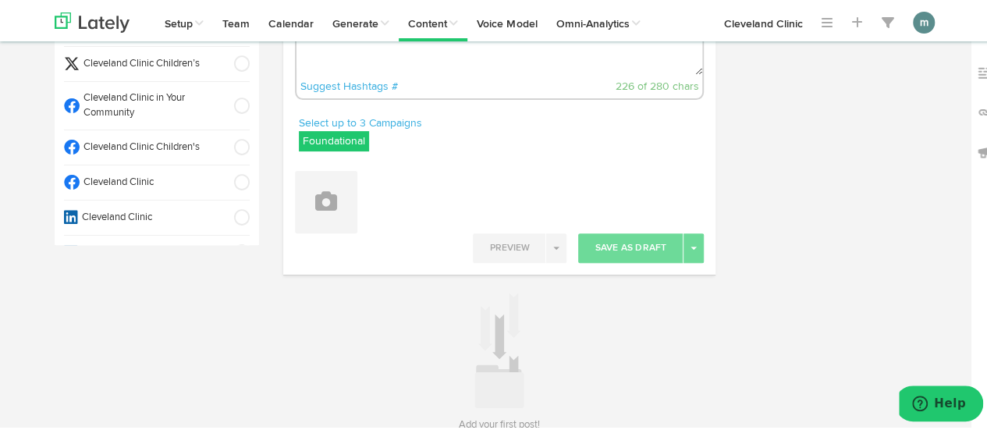
scroll to position [74, 0]
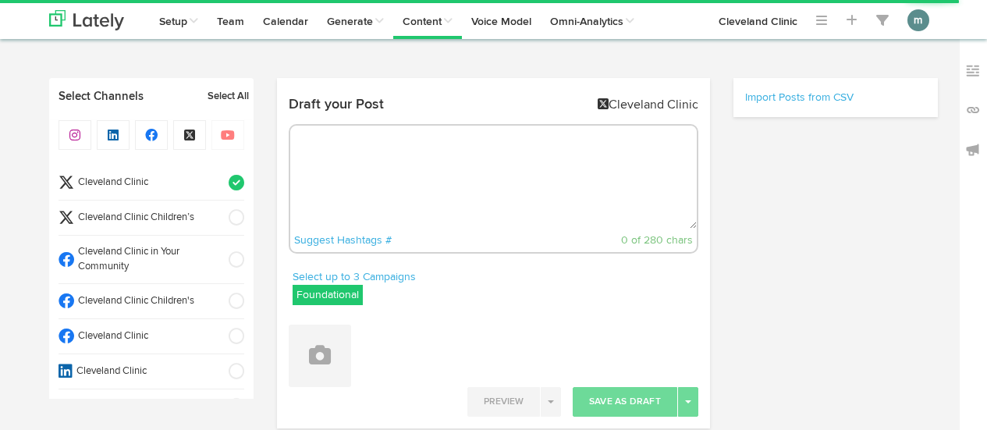
scroll to position [74, 0]
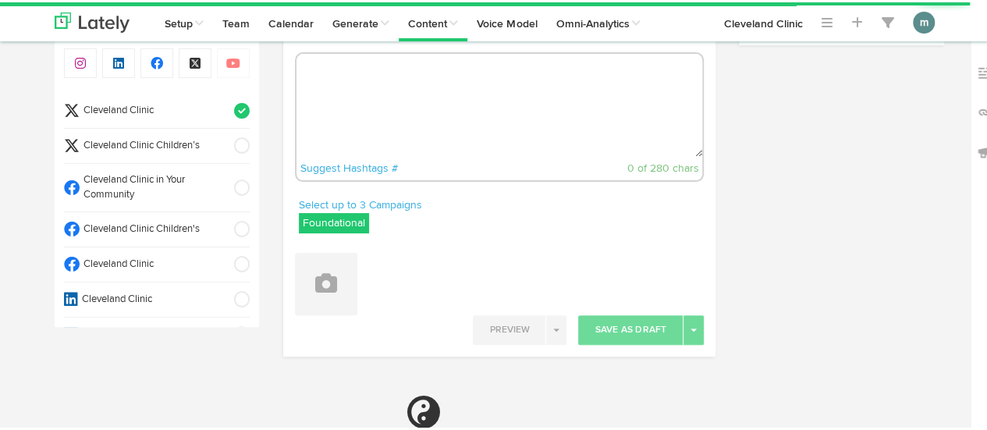
radio input "true"
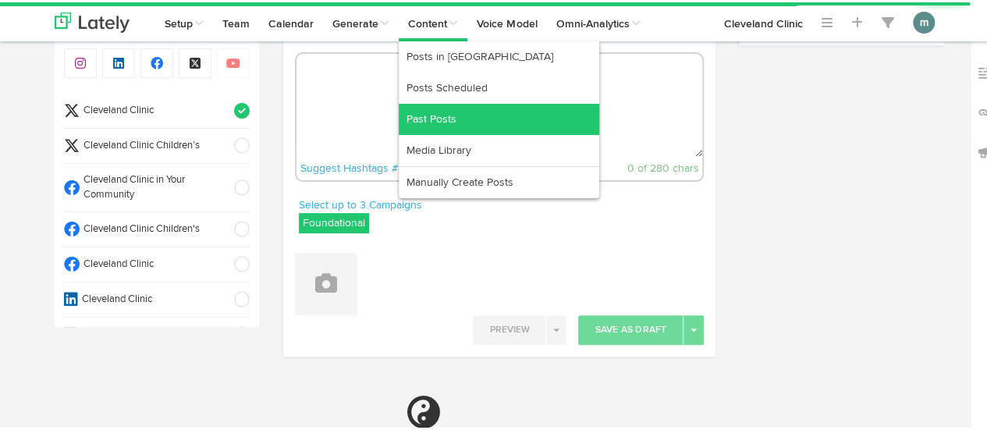
select select "10"
select select "08"
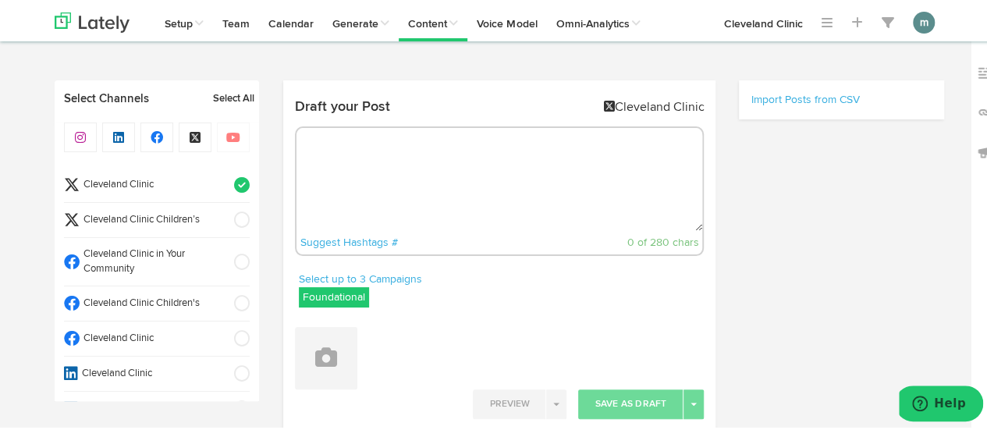
click at [478, 157] on textarea at bounding box center [499, 177] width 406 height 103
paste textarea "5 tips to silence an earworm once it starts rocking. https://cle.clinic/3VSsVIC"
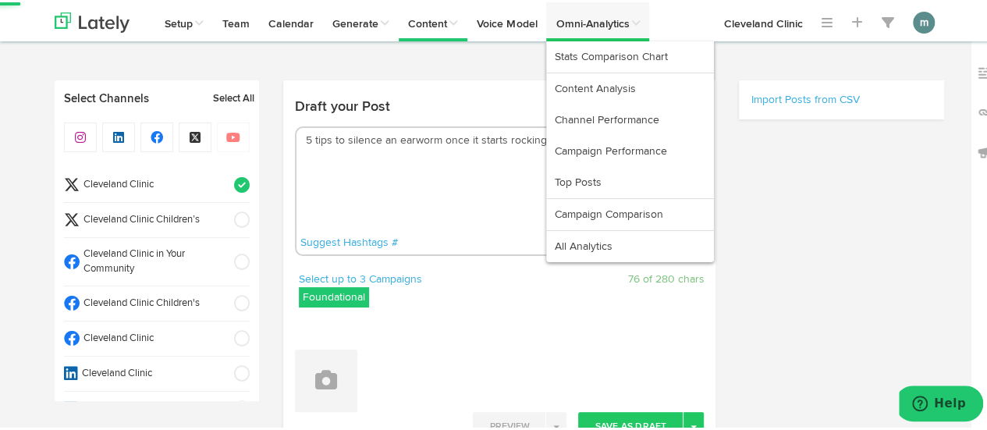
type textarea "5 tips to silence an earworm once it starts rocking. https://cle.clinic/3VSsVIC"
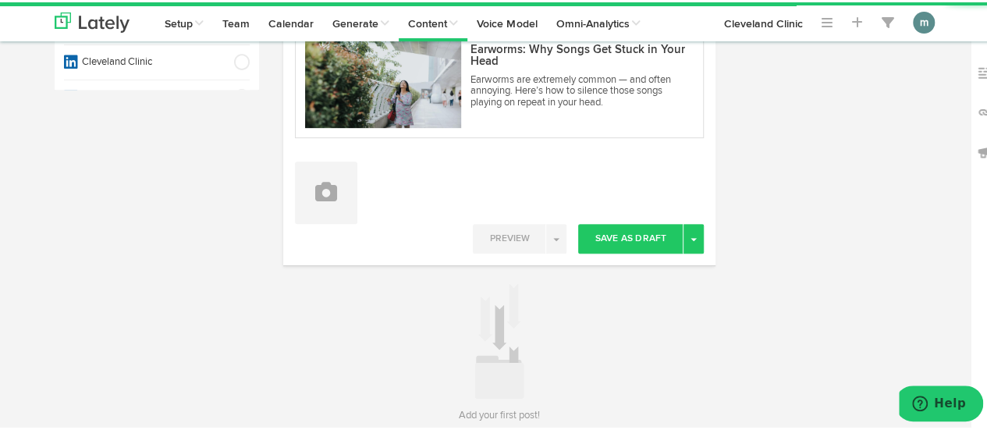
scroll to position [312, 0]
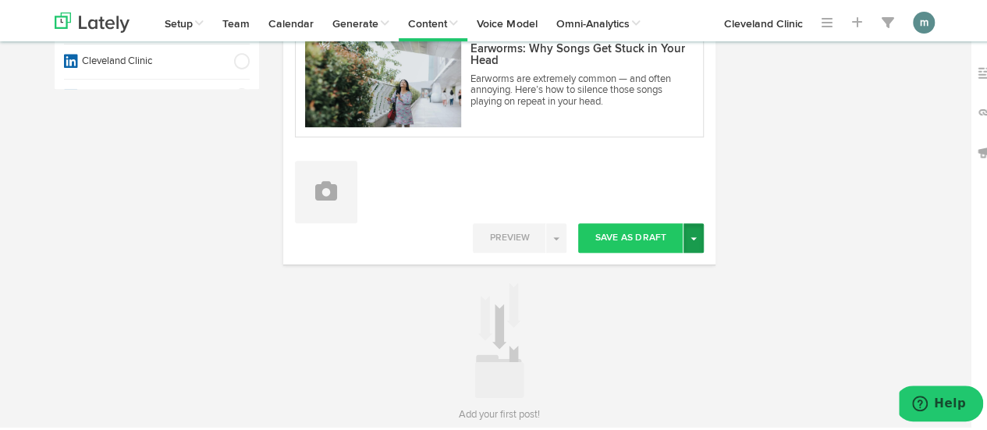
click at [684, 232] on button "Toggle Dropdown" at bounding box center [693, 236] width 20 height 30
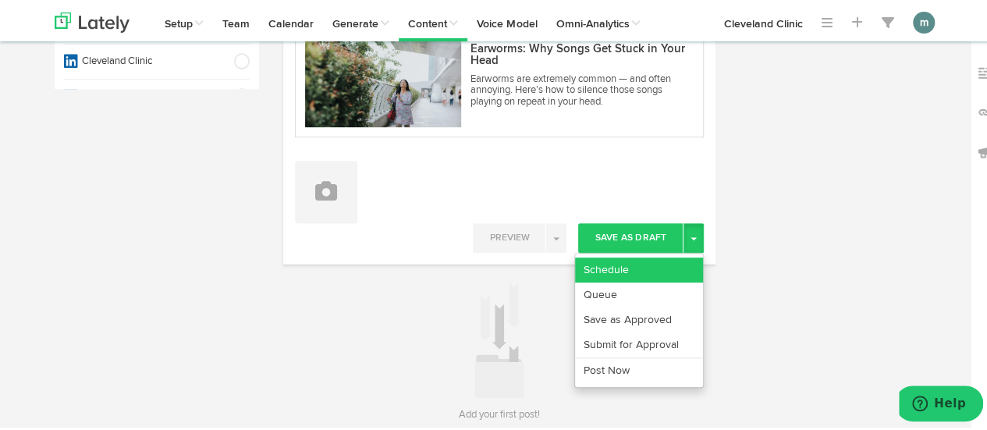
click at [668, 261] on link "Schedule" at bounding box center [639, 267] width 128 height 25
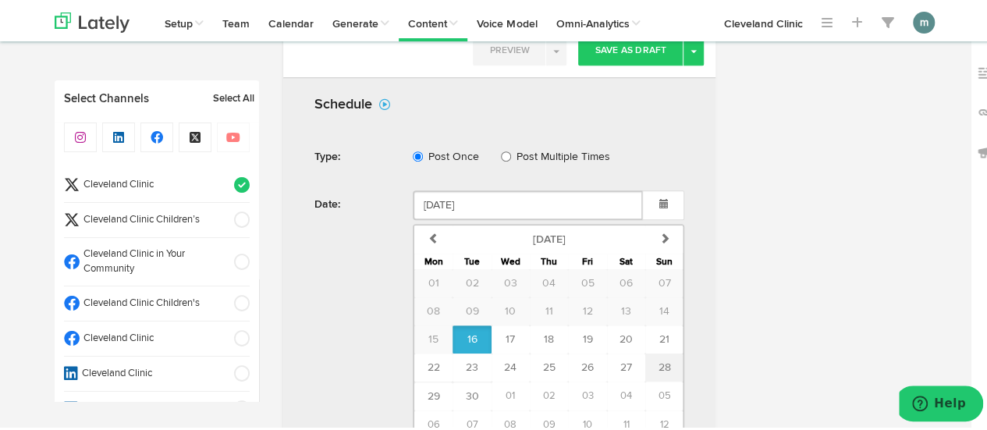
scroll to position [585, 0]
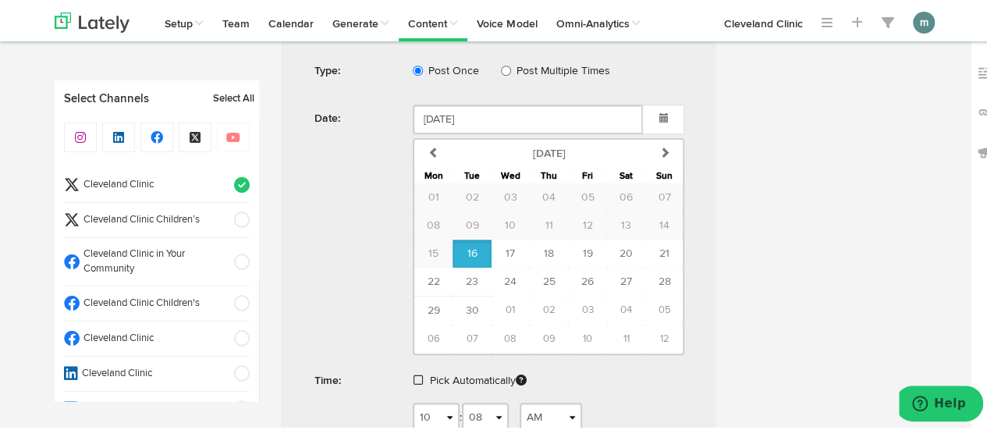
click at [413, 372] on span at bounding box center [417, 377] width 9 height 11
click at [516, 416] on link "Schedule" at bounding box center [525, 427] width 83 height 30
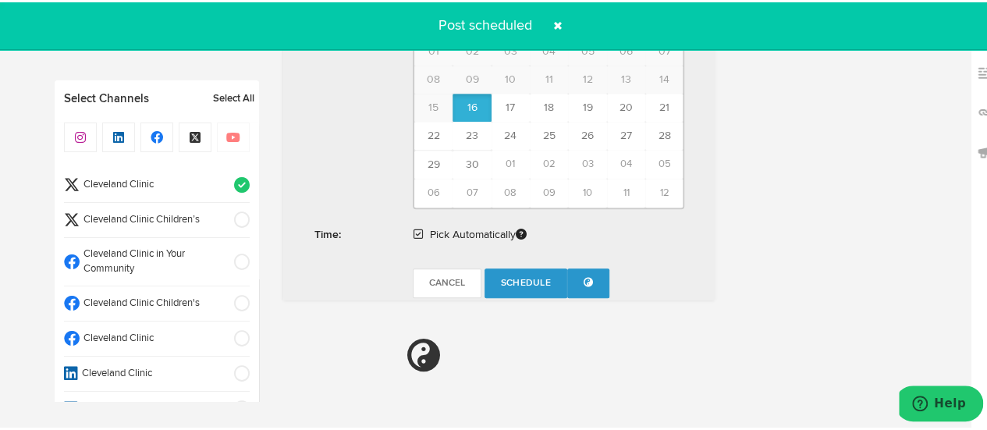
radio input "true"
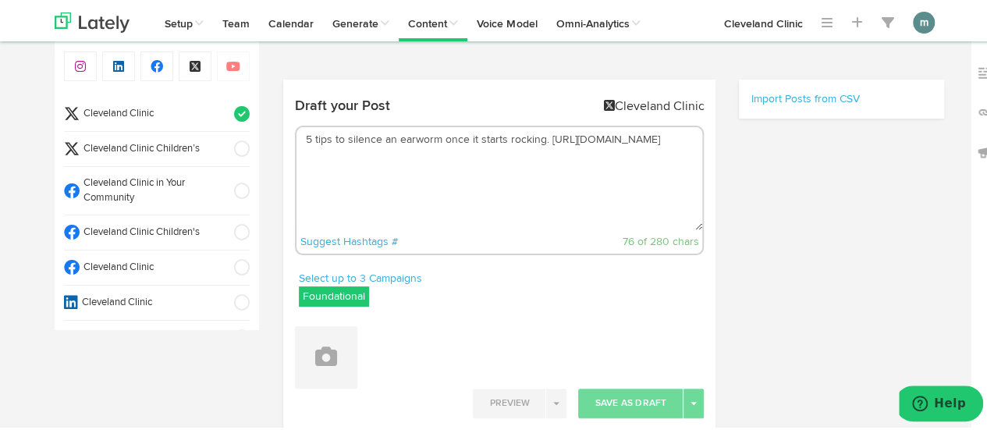
scroll to position [0, 0]
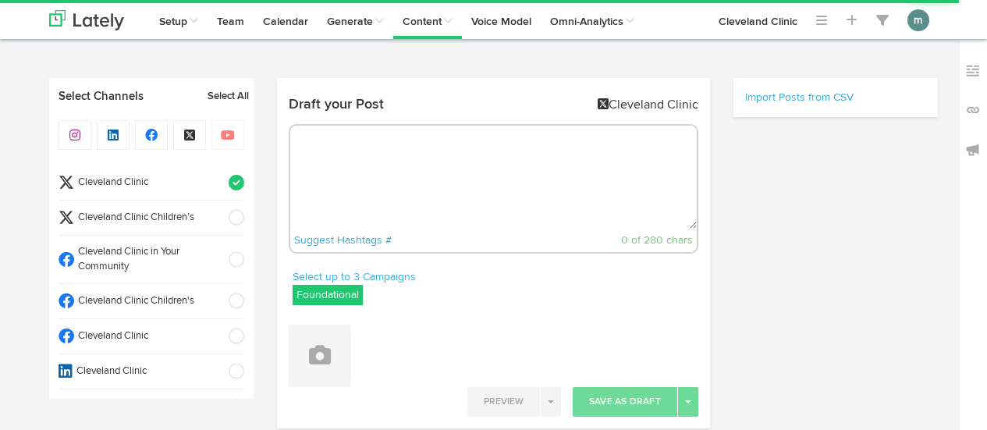
radio input "true"
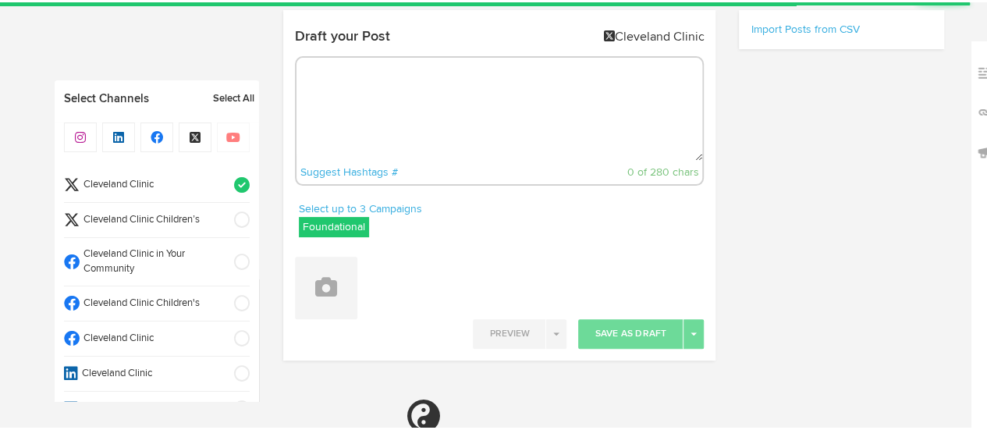
select select "10"
select select "09"
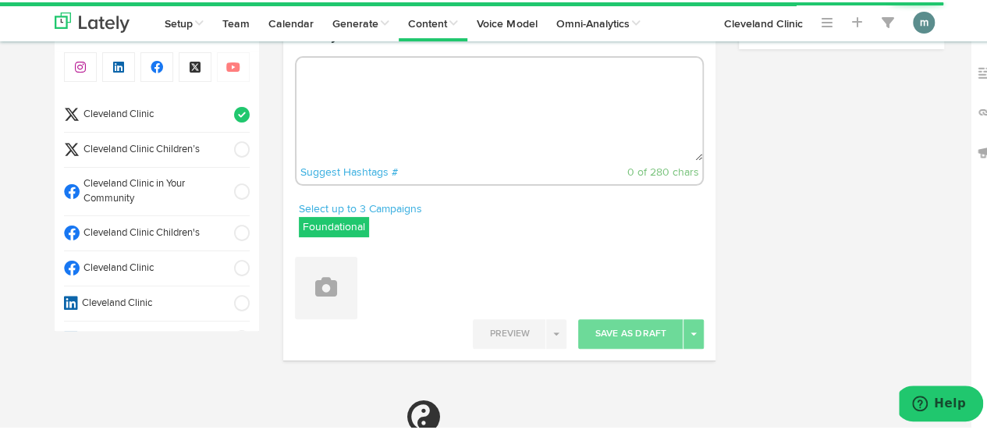
click at [358, 106] on textarea at bounding box center [499, 106] width 406 height 103
paste textarea "Exercise can lower your blood sugar in the moment and, with consistency, in the…"
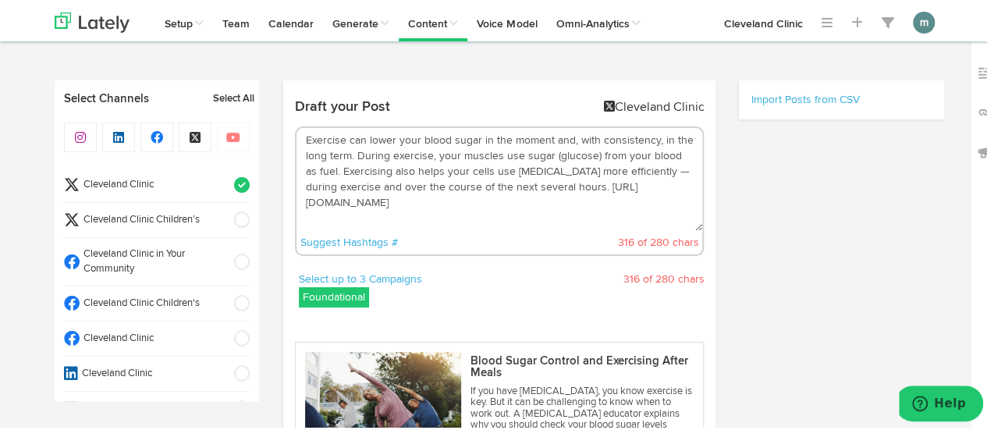
drag, startPoint x: 557, startPoint y: 184, endPoint x: 608, endPoint y: 166, distance: 53.8
click at [608, 166] on textarea "Exercise can lower your blood sugar in the moment and, with consistency, in the…" at bounding box center [499, 177] width 406 height 103
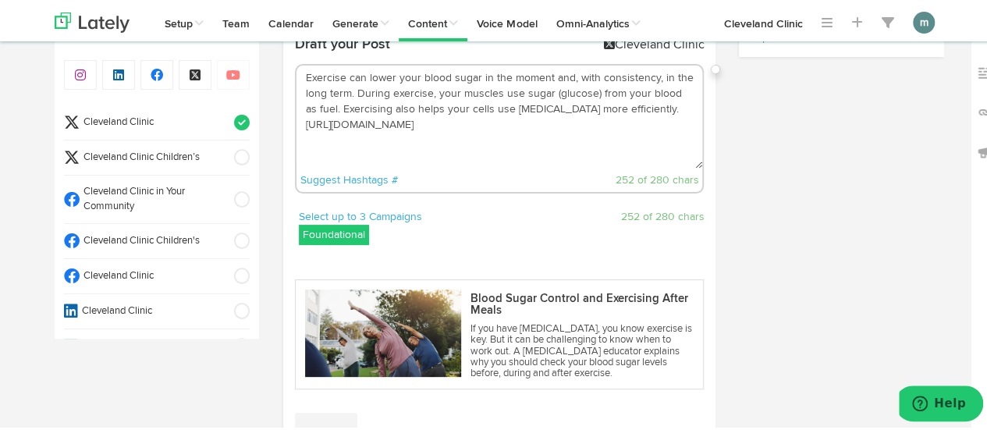
scroll to position [234, 0]
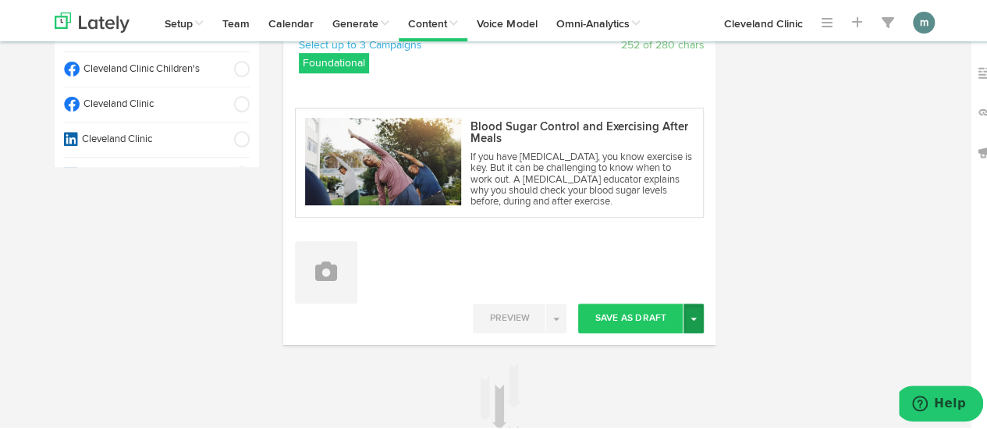
type textarea "Exercise can lower your blood sugar in the moment and, with consistency, in the…"
click at [683, 318] on button "Toggle Dropdown" at bounding box center [693, 316] width 20 height 30
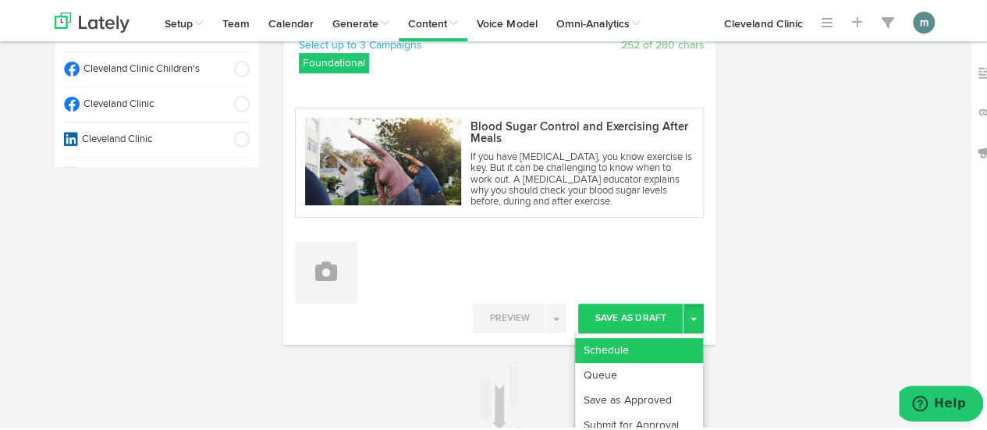
click at [665, 342] on link "Schedule" at bounding box center [639, 347] width 128 height 25
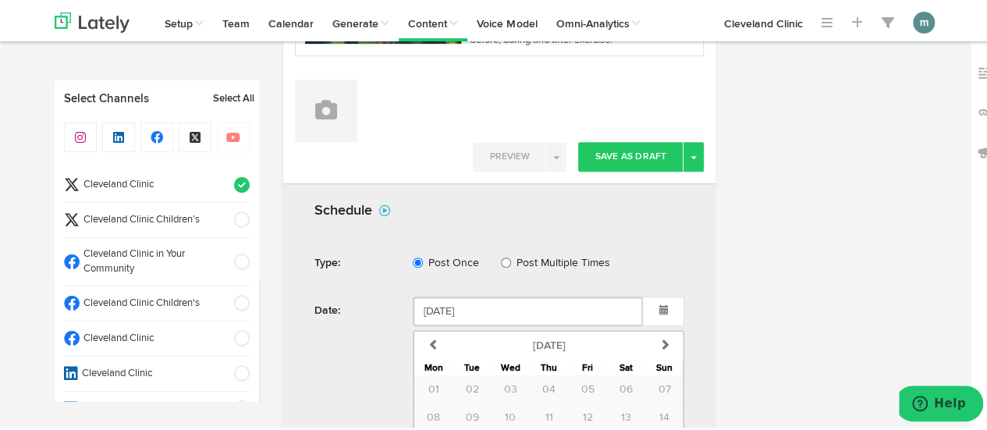
scroll to position [708, 0]
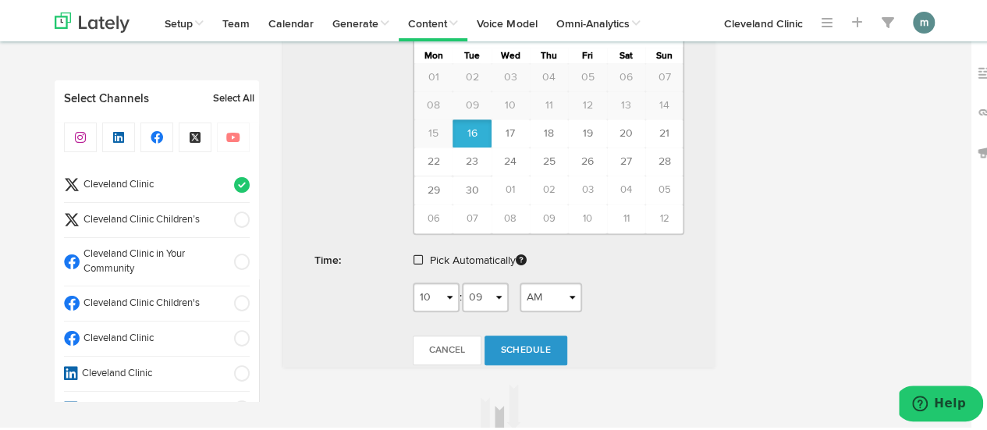
click at [413, 258] on span at bounding box center [417, 257] width 9 height 11
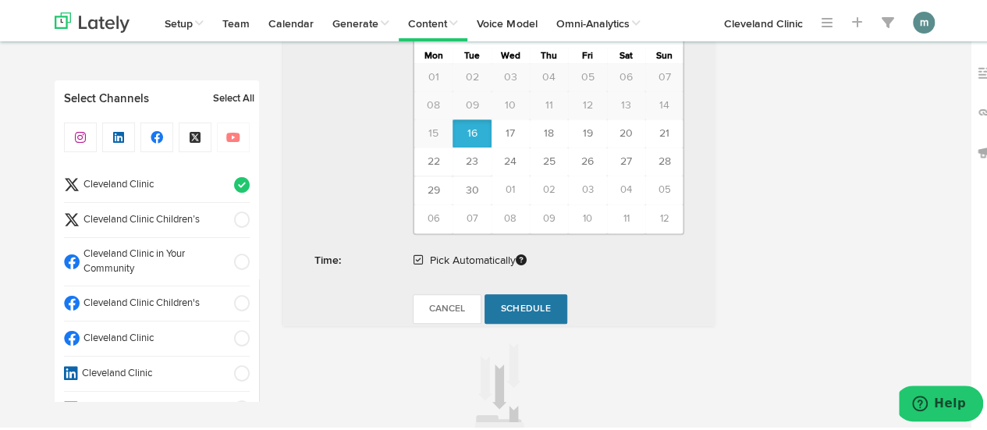
click at [527, 302] on span "Schedule" at bounding box center [526, 306] width 50 height 9
radio input "true"
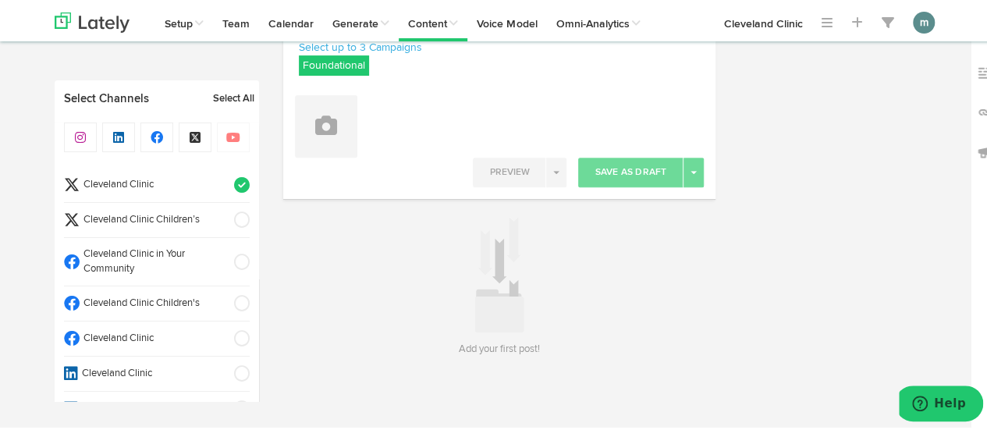
scroll to position [230, 0]
